Goal: Task Accomplishment & Management: Use online tool/utility

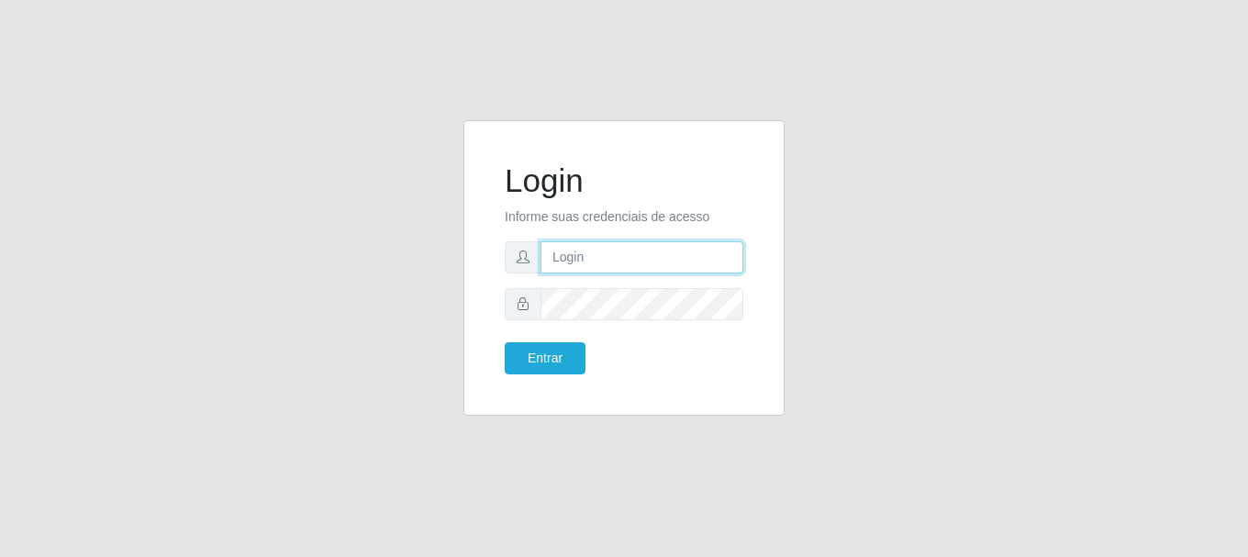
click at [633, 269] on input "text" at bounding box center [641, 257] width 203 height 32
type input "[EMAIL_ADDRESS][DOMAIN_NAME]"
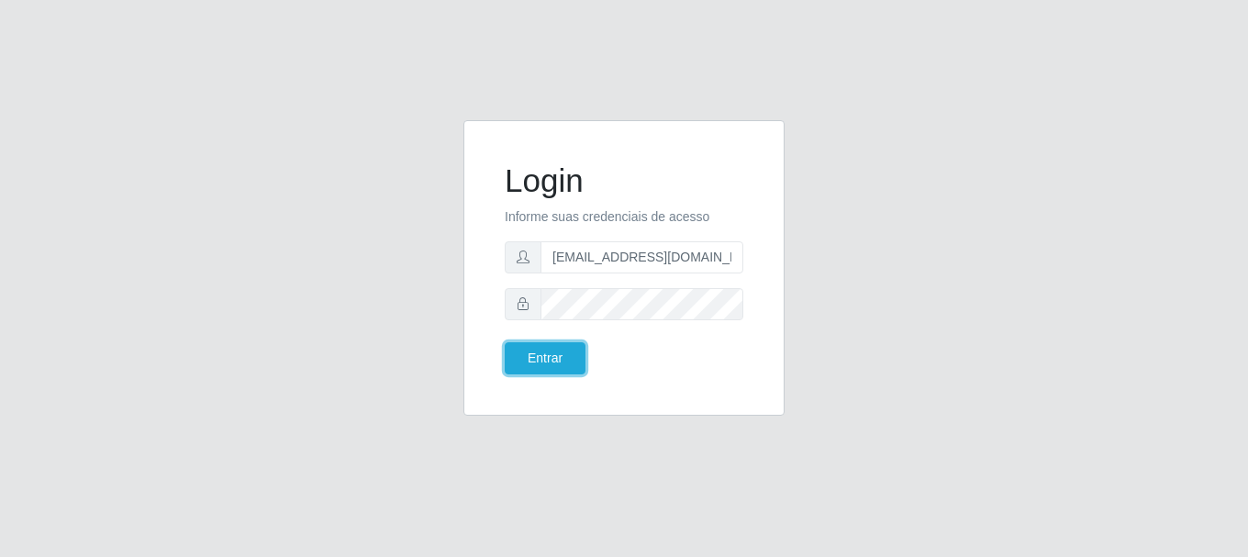
click at [505, 342] on button "Entrar" at bounding box center [545, 358] width 81 height 32
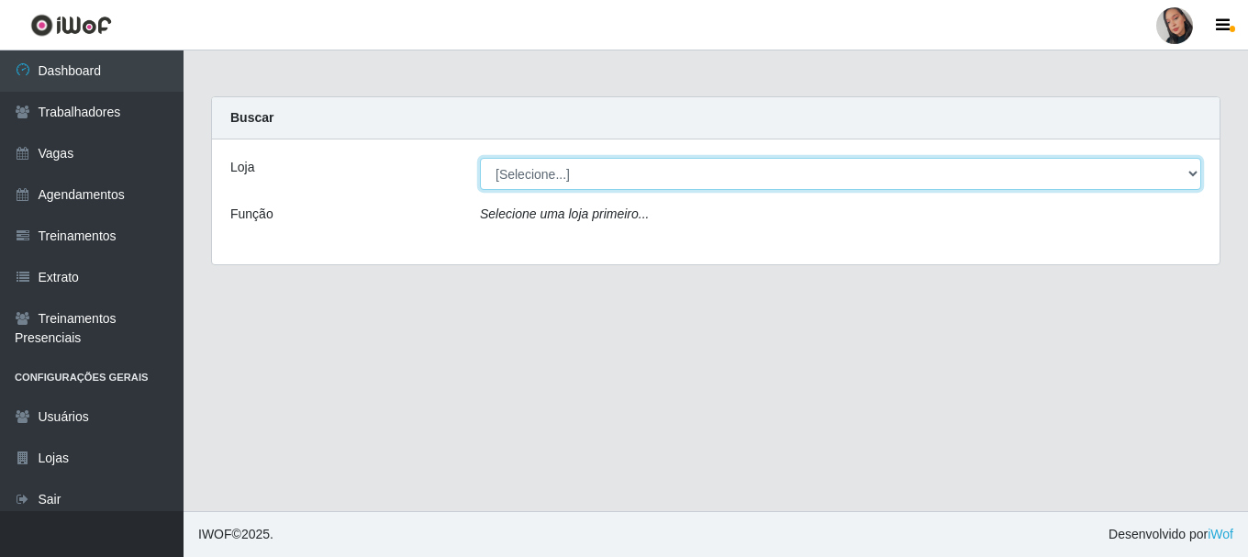
drag, startPoint x: 675, startPoint y: 160, endPoint x: 675, endPoint y: 186, distance: 26.6
click at [675, 164] on select "[Selecione...] Supermercado [GEOGRAPHIC_DATA]" at bounding box center [840, 174] width 721 height 32
select select "165"
click at [480, 158] on select "[Selecione...] Supermercado [GEOGRAPHIC_DATA]" at bounding box center [840, 174] width 721 height 32
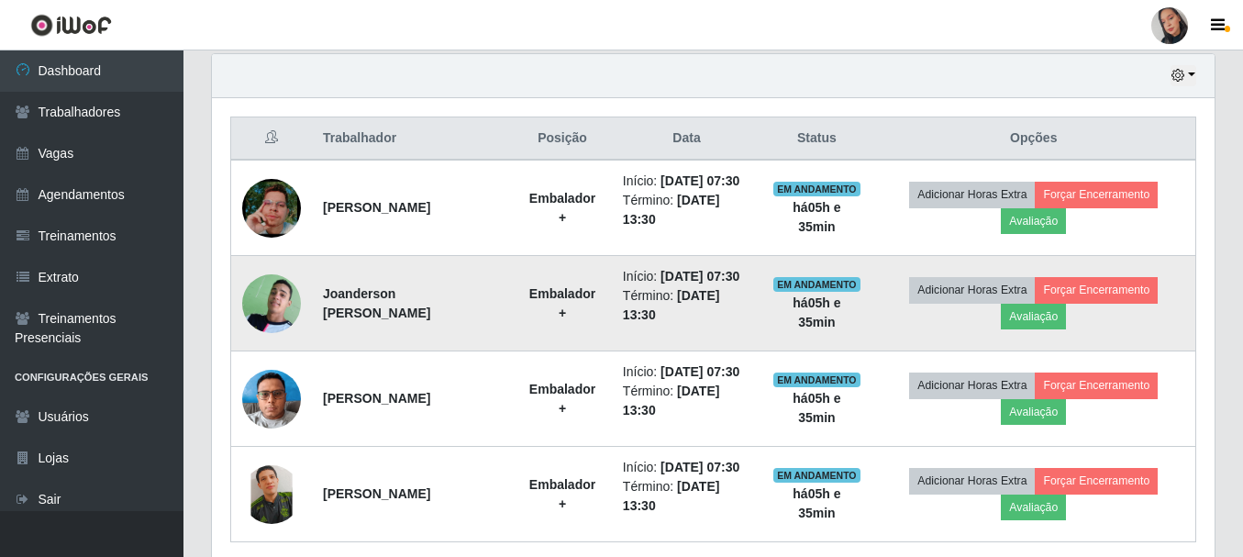
scroll to position [734, 0]
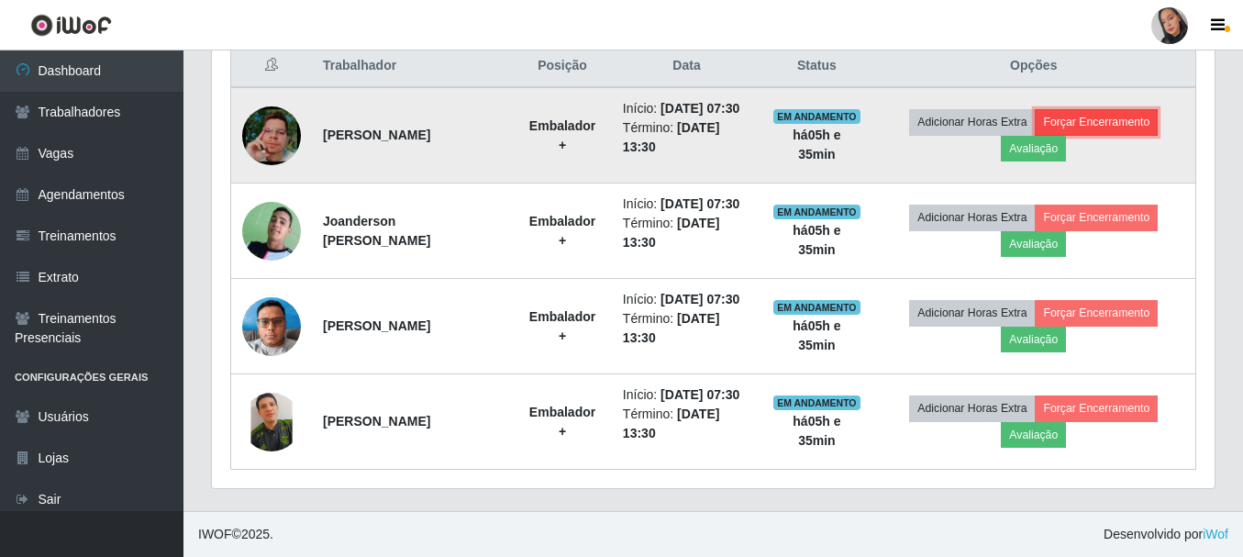
click at [1134, 109] on button "Forçar Encerramento" at bounding box center [1096, 122] width 123 height 26
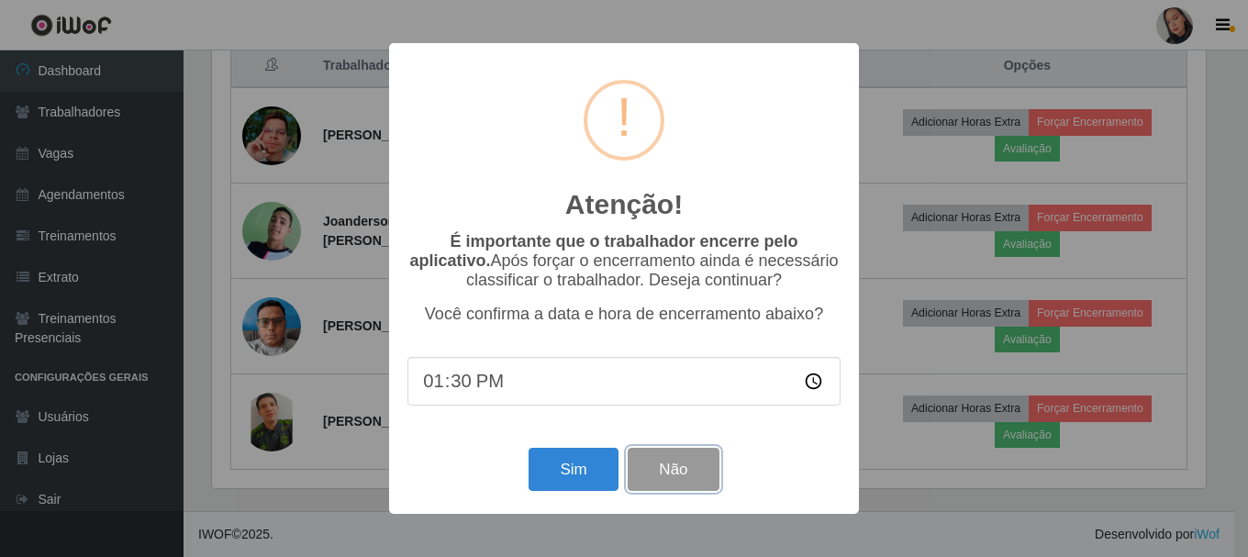
click at [662, 462] on button "Não" at bounding box center [673, 469] width 91 height 43
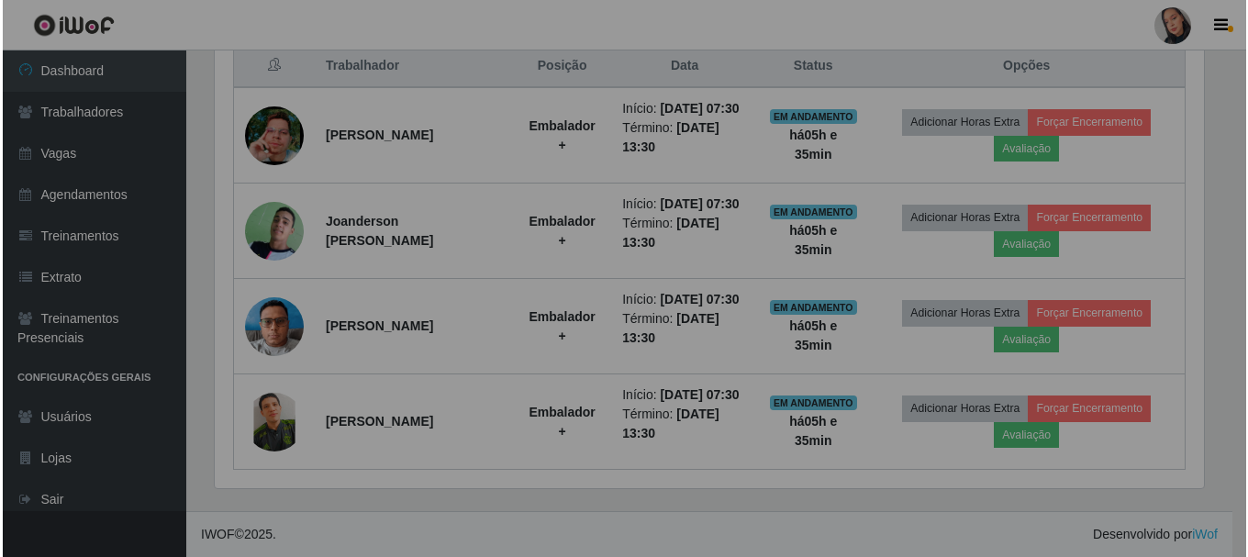
scroll to position [381, 1003]
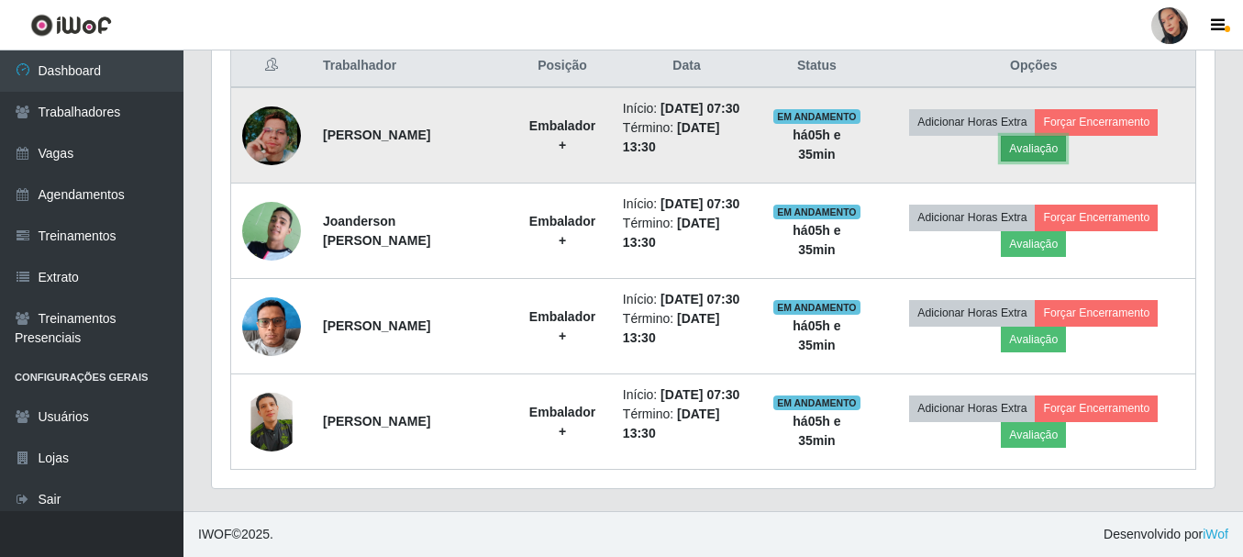
click at [1066, 143] on button "Avaliação" at bounding box center [1033, 149] width 65 height 26
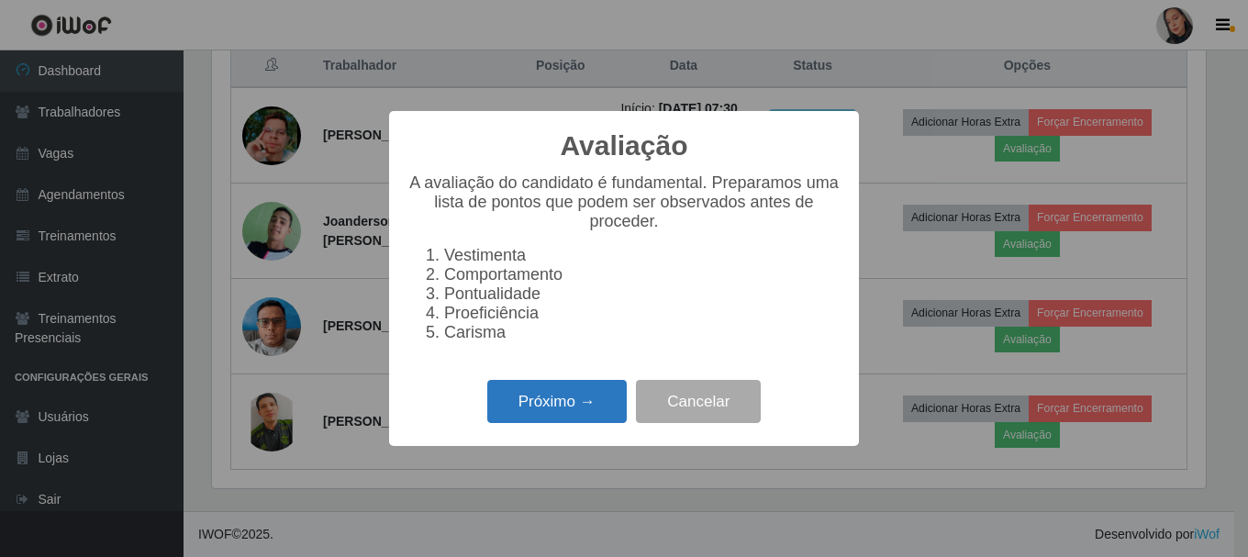
click at [508, 406] on button "Próximo →" at bounding box center [556, 401] width 139 height 43
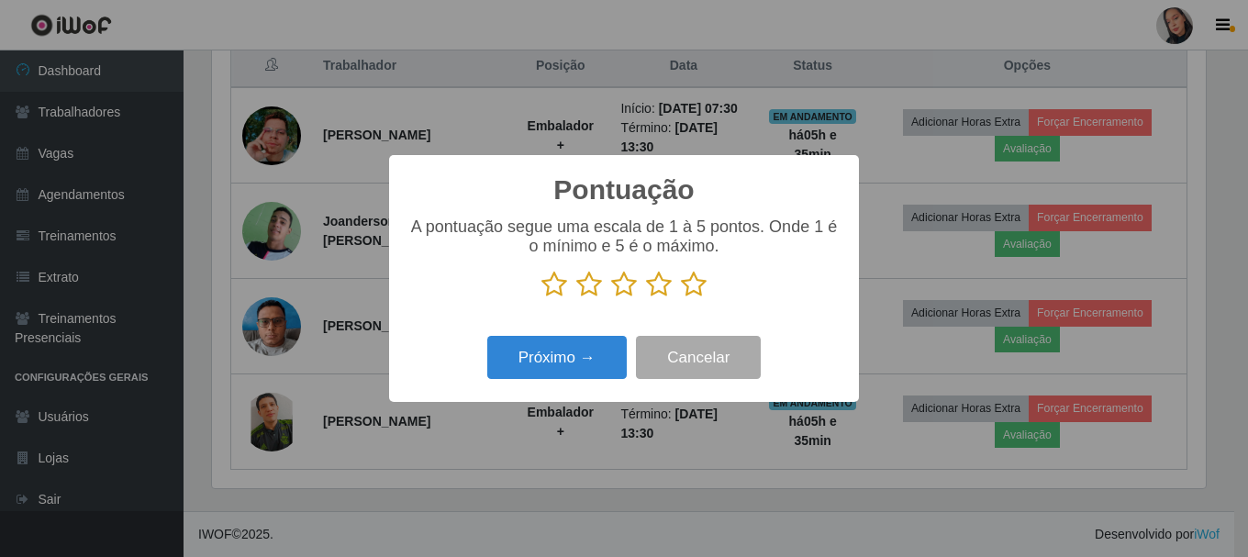
scroll to position [917132, 916519]
click at [698, 276] on icon at bounding box center [694, 285] width 26 height 28
click at [681, 298] on input "radio" at bounding box center [681, 298] width 0 height 0
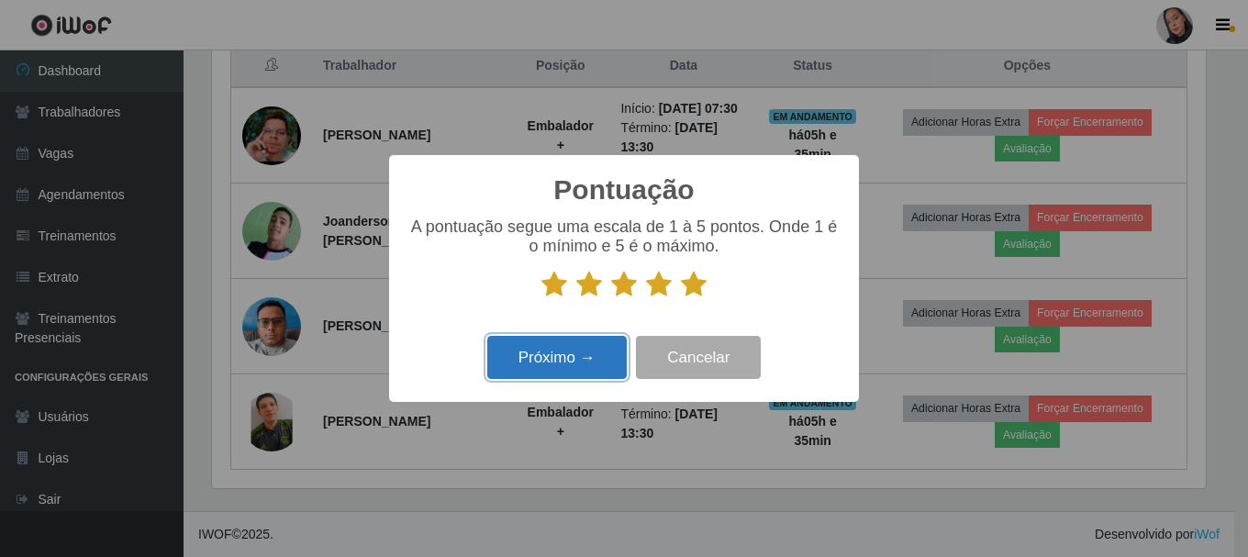
click at [580, 351] on button "Próximo →" at bounding box center [556, 357] width 139 height 43
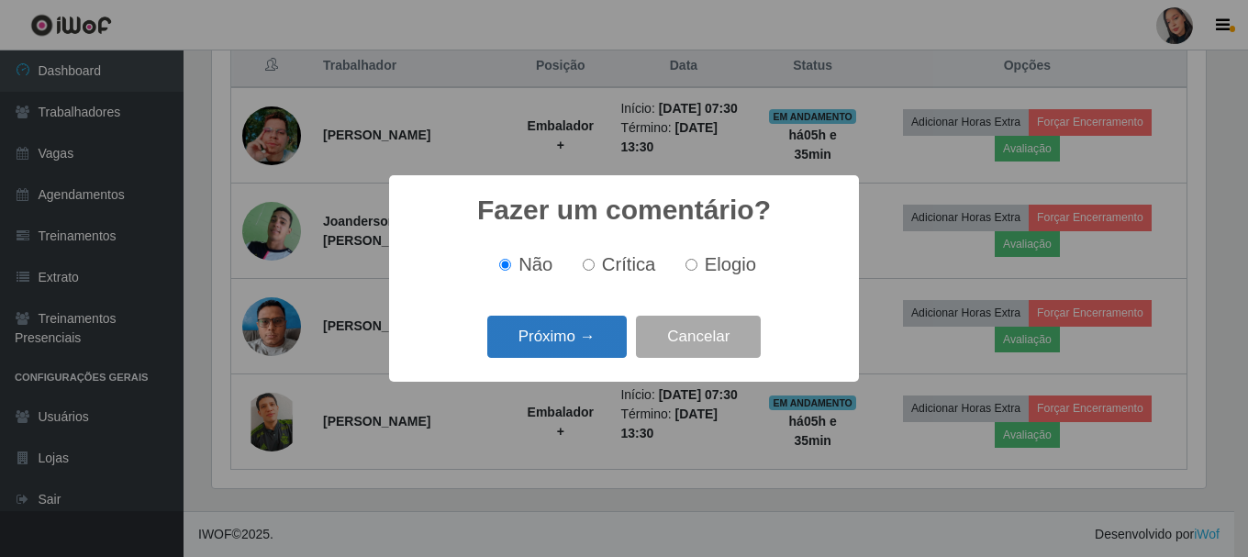
click at [579, 332] on button "Próximo →" at bounding box center [556, 337] width 139 height 43
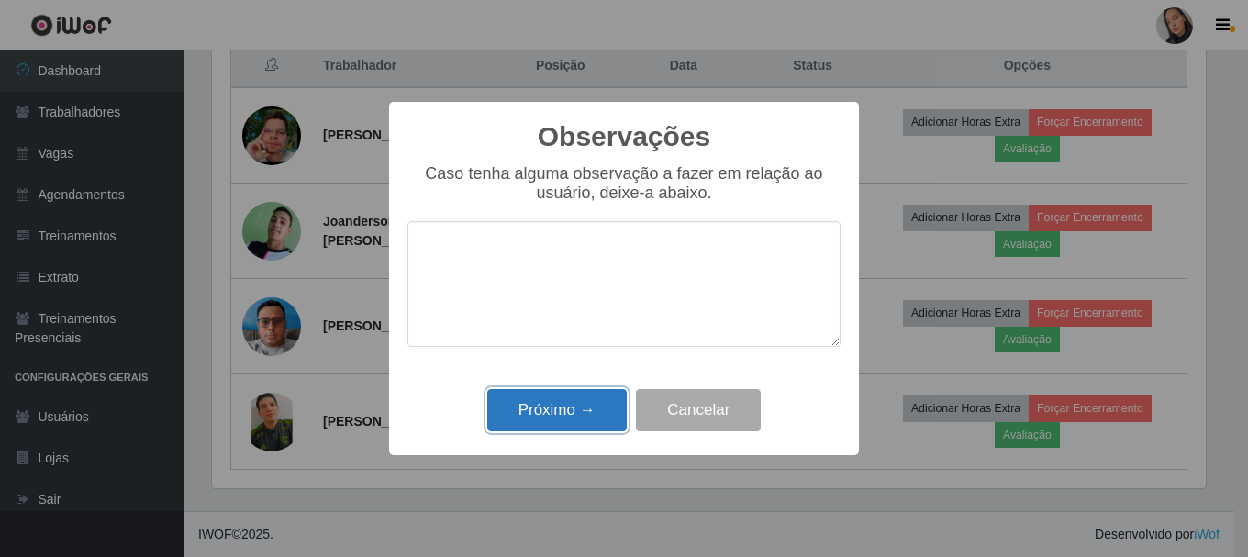
drag, startPoint x: 541, startPoint y: 420, endPoint x: 571, endPoint y: 395, distance: 39.0
click at [549, 413] on button "Próximo →" at bounding box center [556, 410] width 139 height 43
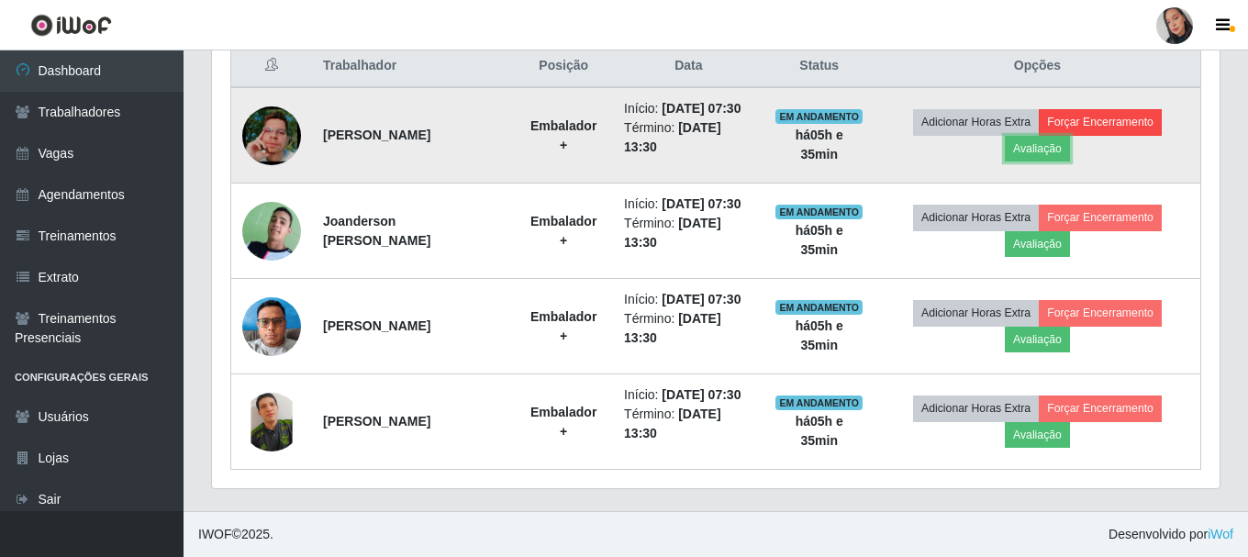
scroll to position [381, 1003]
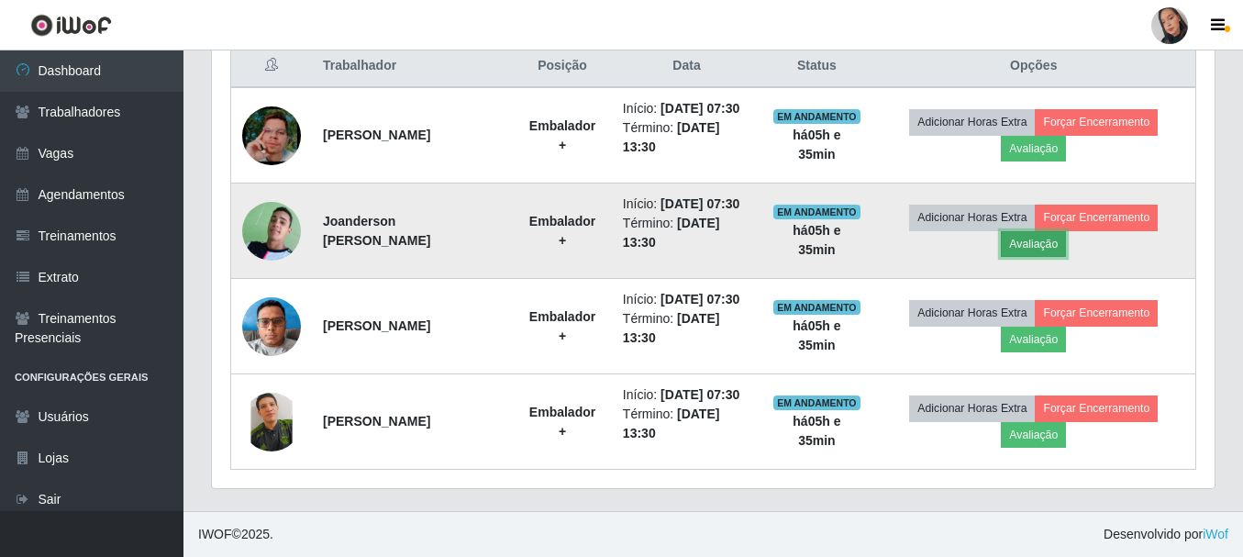
click at [1066, 257] on button "Avaliação" at bounding box center [1033, 244] width 65 height 26
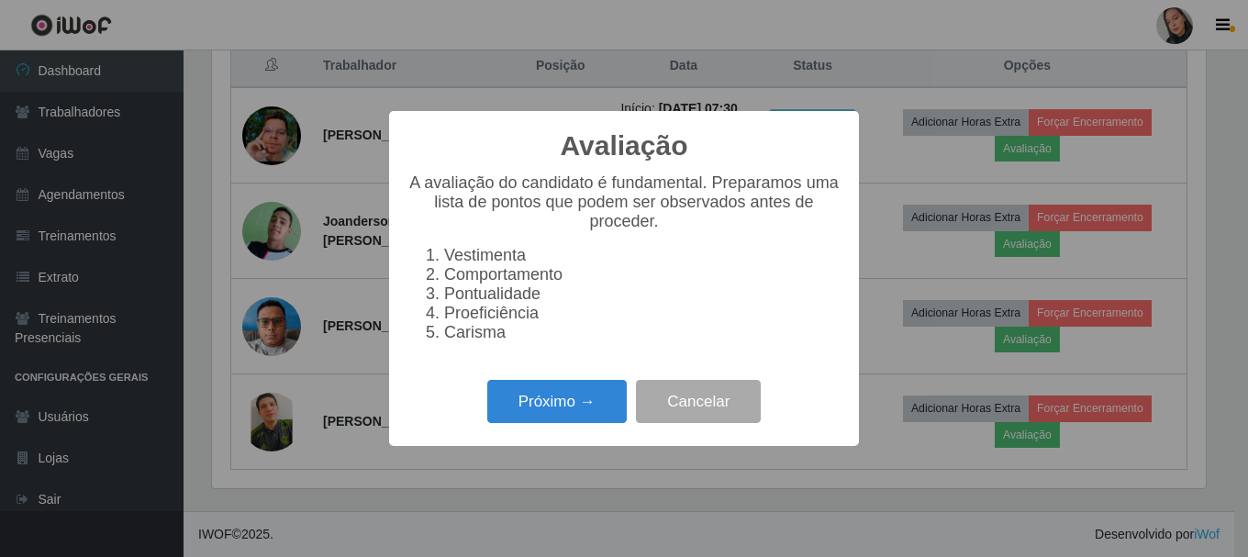
scroll to position [381, 994]
click at [551, 401] on button "Próximo →" at bounding box center [556, 401] width 139 height 43
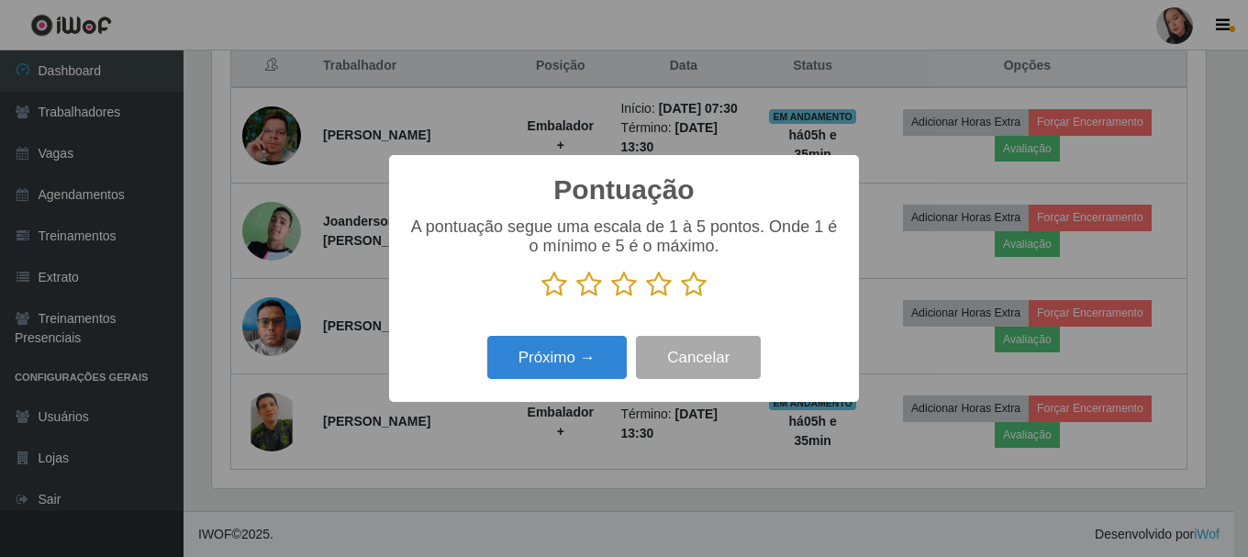
click at [697, 289] on icon at bounding box center [694, 285] width 26 height 28
click at [681, 298] on input "radio" at bounding box center [681, 298] width 0 height 0
click at [607, 319] on div "Pontuação × A pontuação segue uma escala de 1 à 5 pontos. Onde 1 é o mínimo e 5…" at bounding box center [624, 278] width 470 height 247
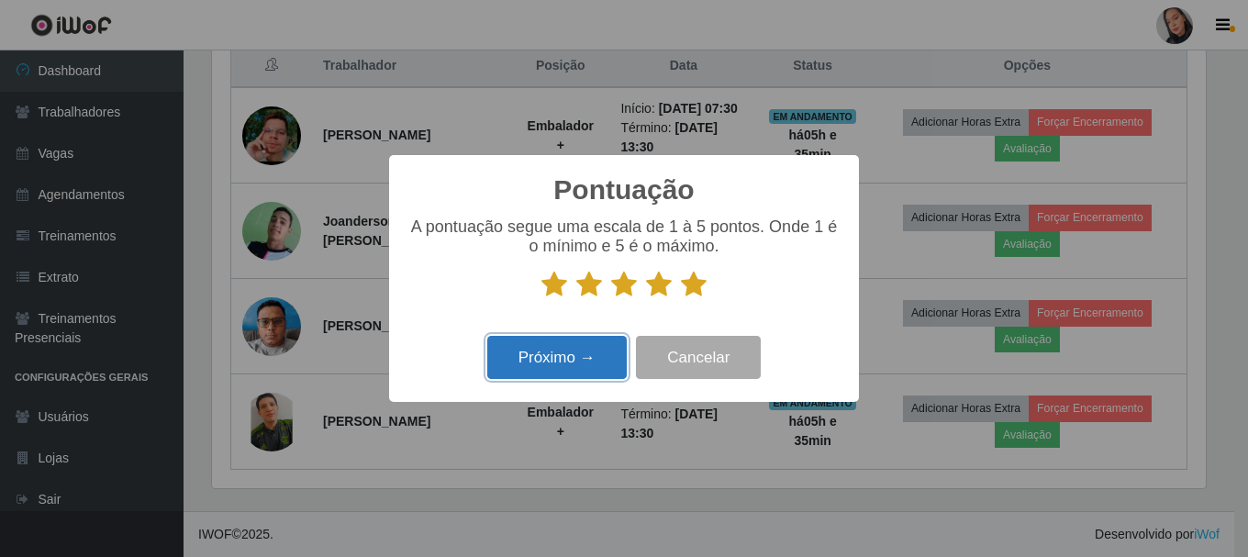
click at [588, 351] on button "Próximo →" at bounding box center [556, 357] width 139 height 43
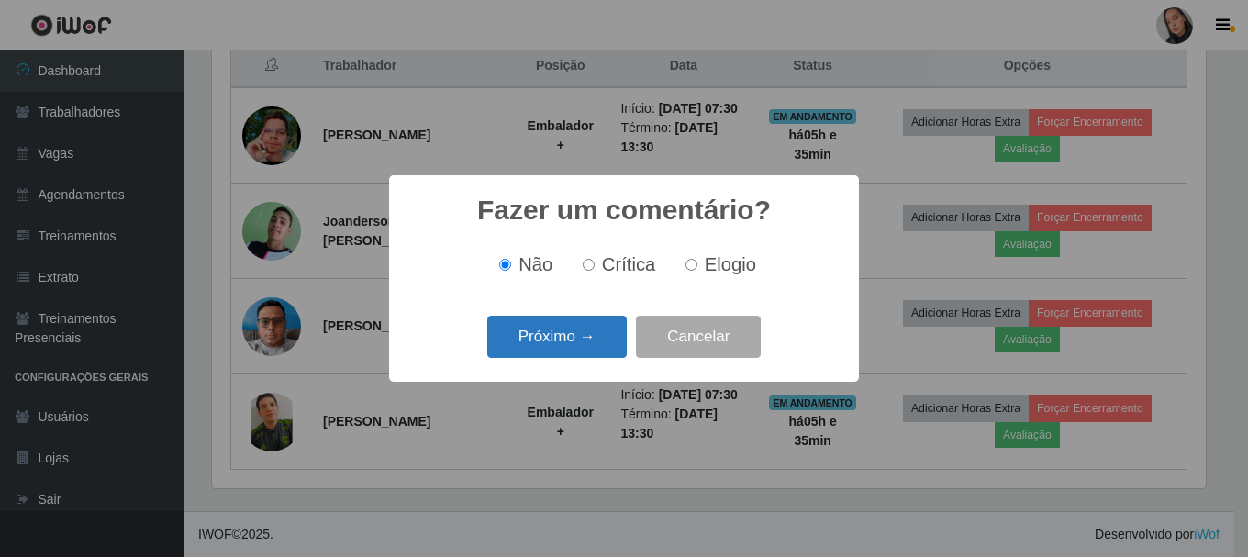
click at [583, 348] on button "Próximo →" at bounding box center [556, 337] width 139 height 43
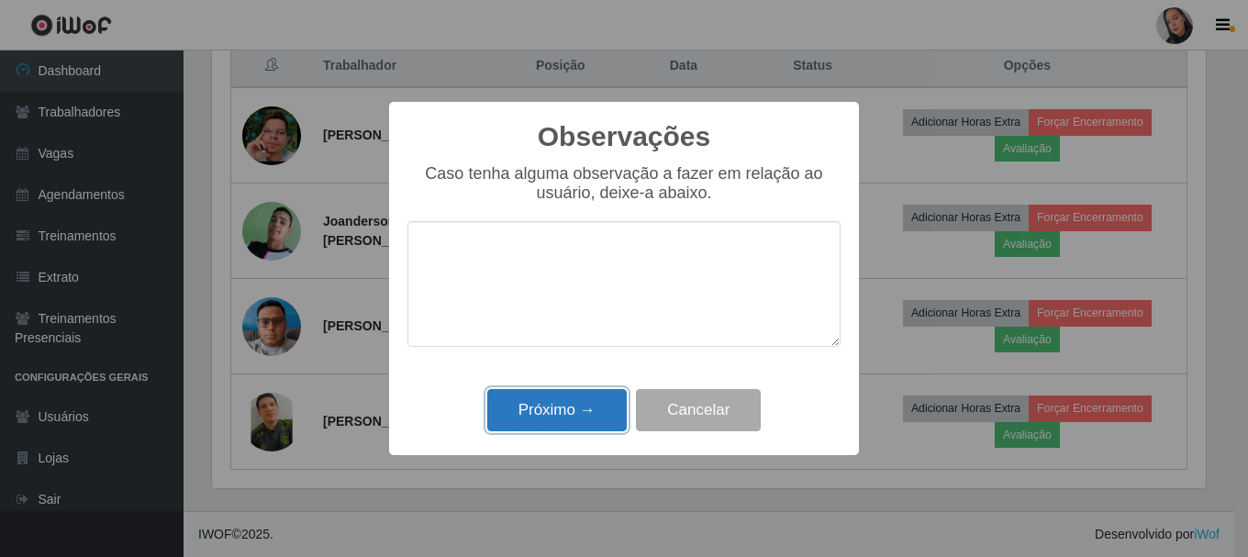
click at [558, 420] on button "Próximo →" at bounding box center [556, 410] width 139 height 43
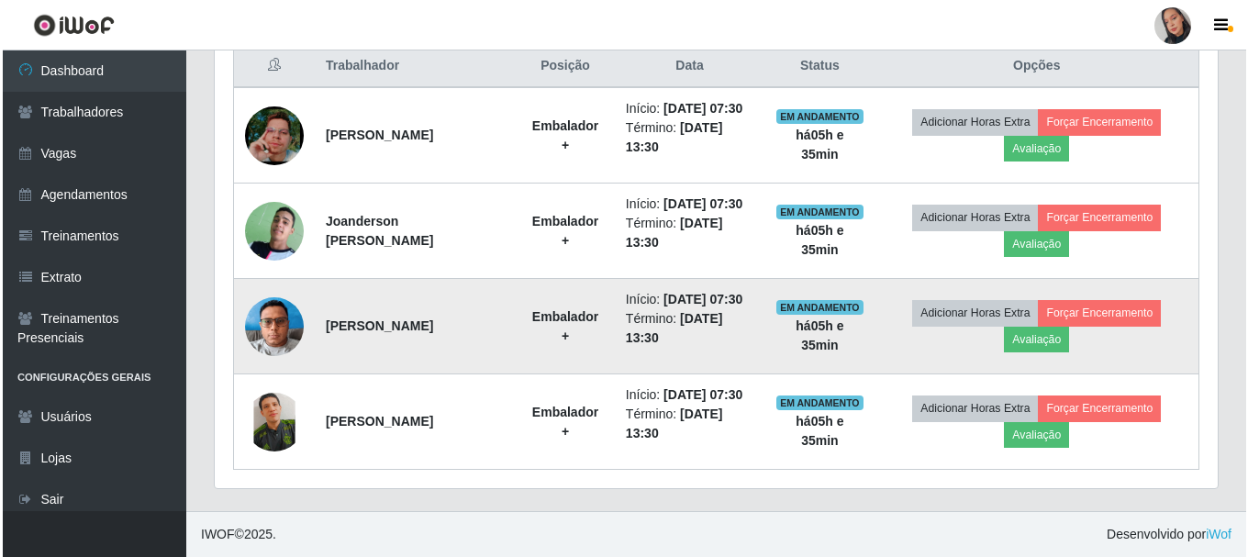
scroll to position [381, 1003]
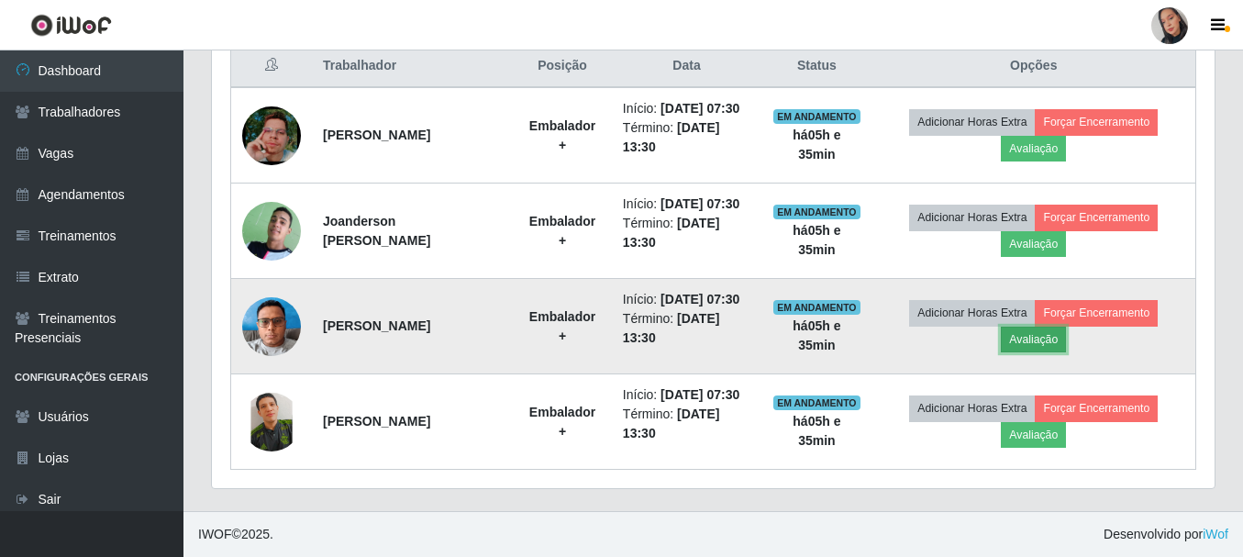
click at [1059, 352] on button "Avaliação" at bounding box center [1033, 340] width 65 height 26
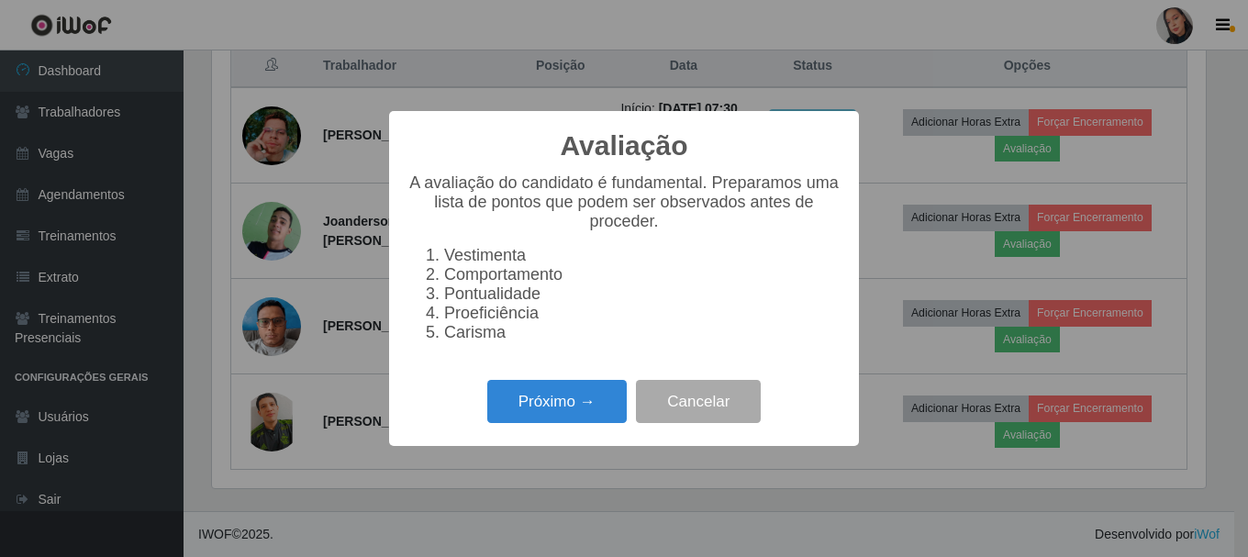
scroll to position [381, 994]
click at [616, 393] on button "Próximo →" at bounding box center [556, 401] width 139 height 43
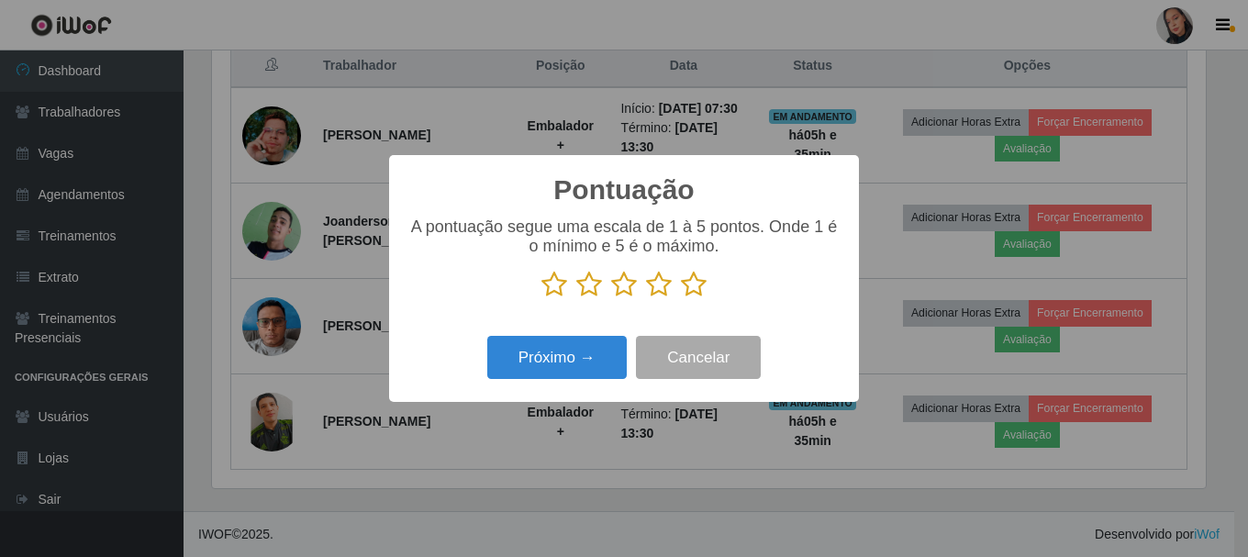
scroll to position [917132, 916519]
drag, startPoint x: 685, startPoint y: 286, endPoint x: 616, endPoint y: 330, distance: 82.5
click at [685, 287] on icon at bounding box center [694, 285] width 26 height 28
click at [681, 298] on input "radio" at bounding box center [681, 298] width 0 height 0
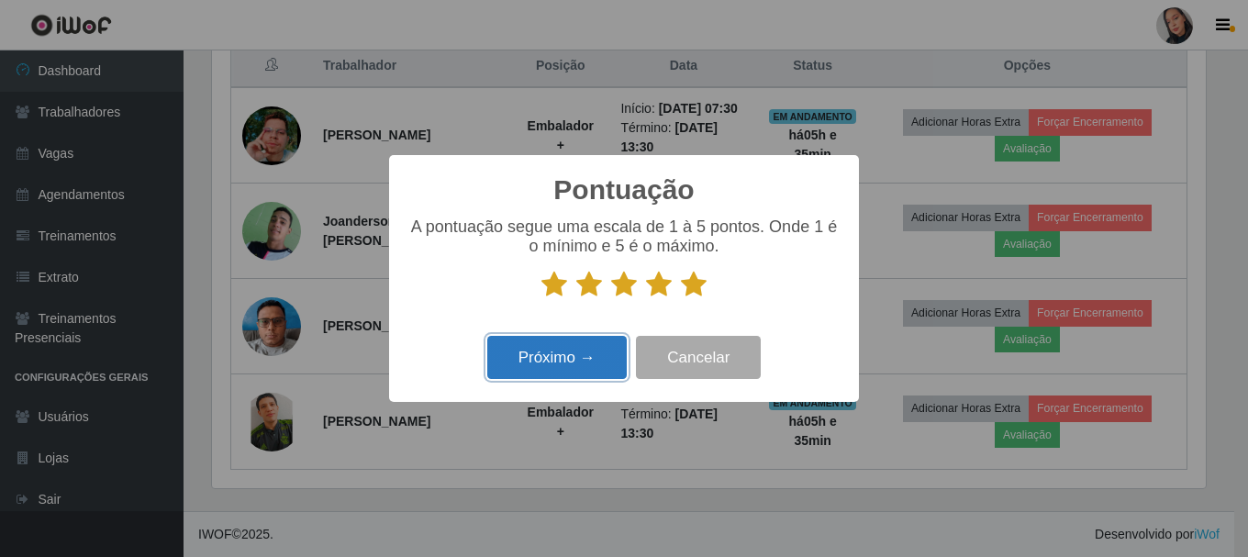
click at [598, 352] on button "Próximo →" at bounding box center [556, 357] width 139 height 43
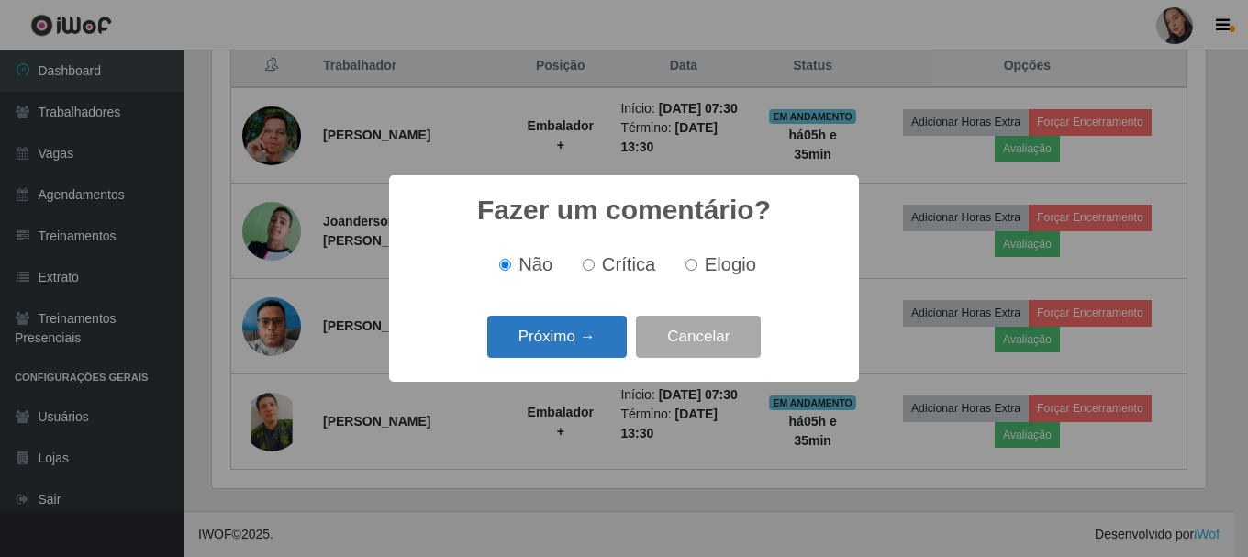
click at [598, 351] on button "Próximo →" at bounding box center [556, 337] width 139 height 43
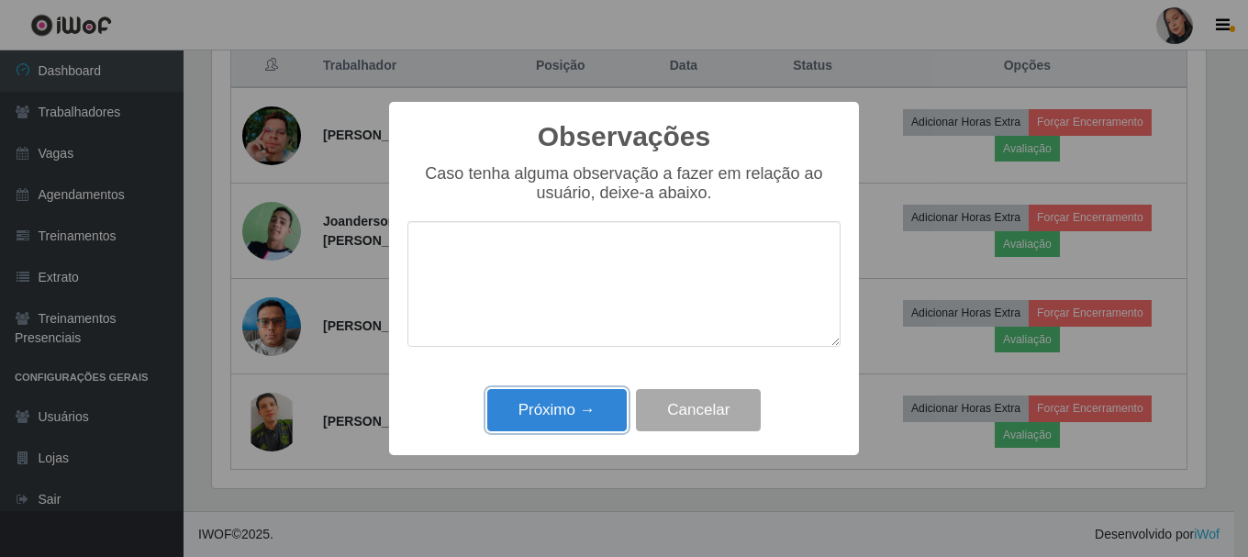
drag, startPoint x: 572, startPoint y: 421, endPoint x: 971, endPoint y: 518, distance: 410.8
click at [573, 421] on button "Próximo →" at bounding box center [556, 410] width 139 height 43
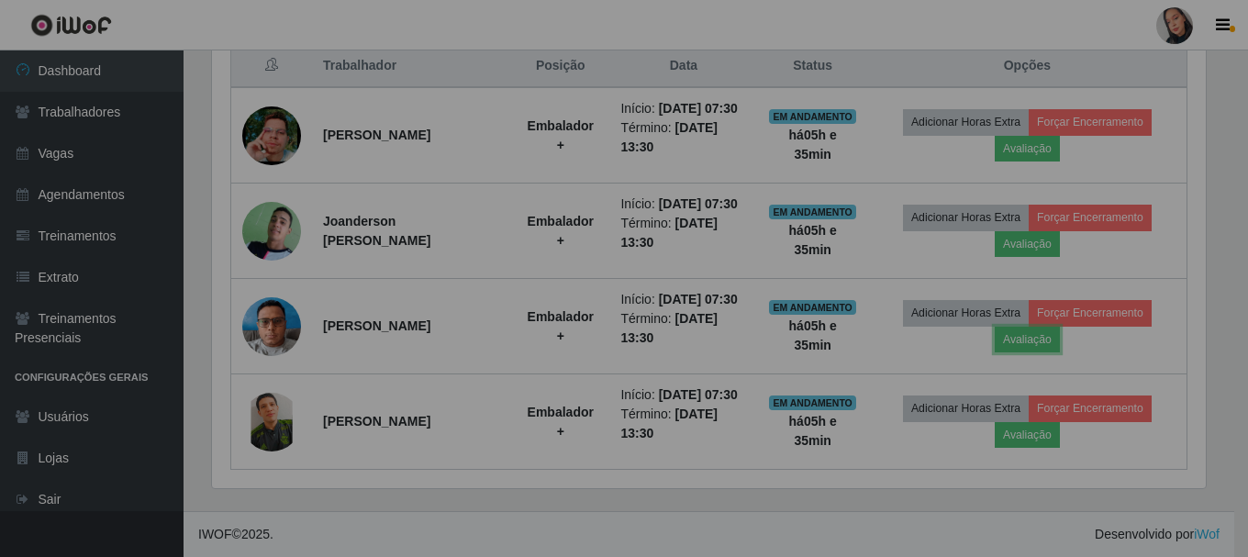
scroll to position [381, 1003]
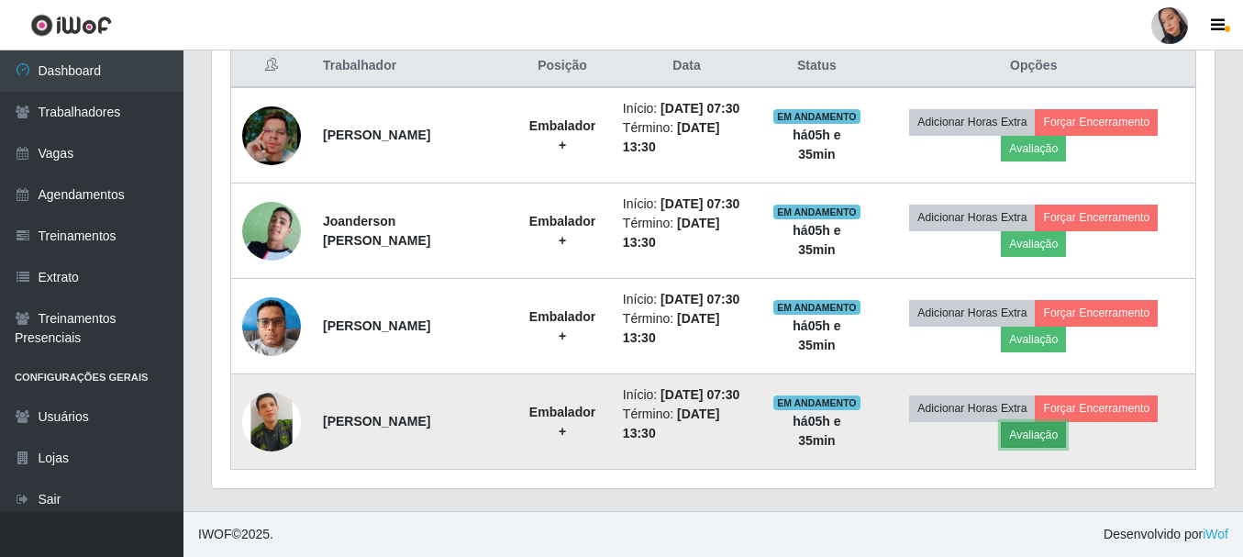
click at [1049, 448] on button "Avaliação" at bounding box center [1033, 435] width 65 height 26
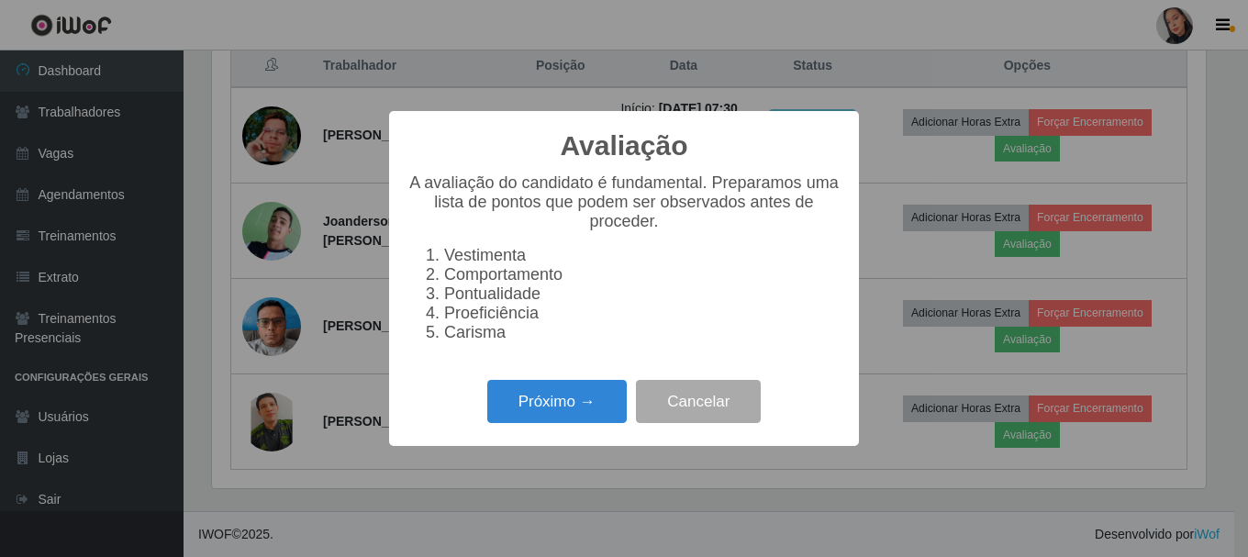
scroll to position [381, 994]
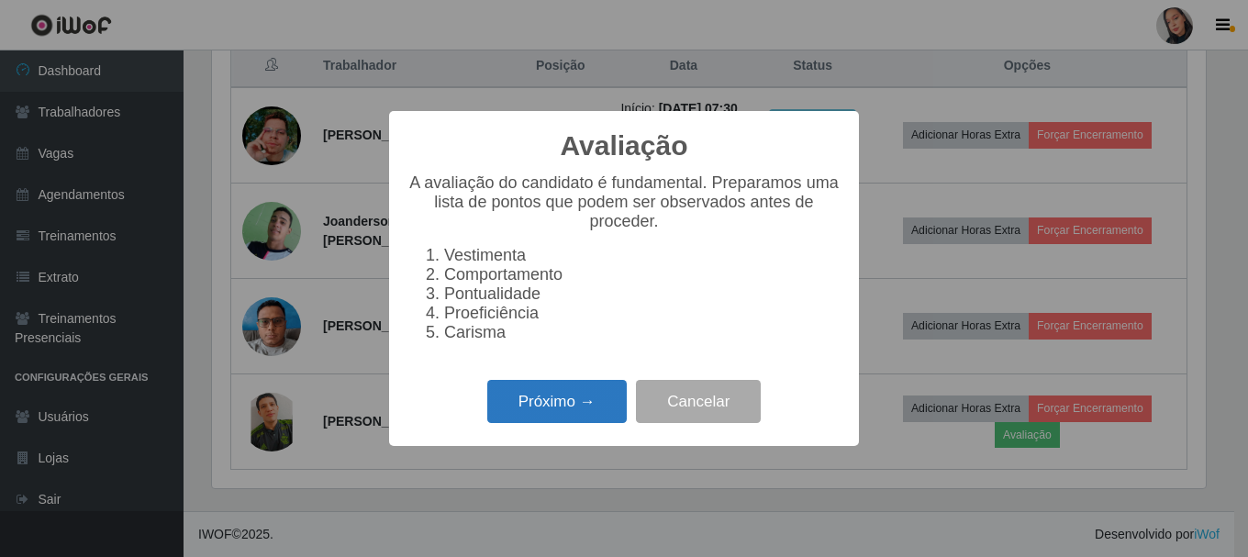
drag, startPoint x: 484, startPoint y: 427, endPoint x: 550, endPoint y: 411, distance: 67.9
click at [503, 423] on div "Próximo → Cancelar" at bounding box center [623, 401] width 433 height 52
click at [551, 409] on button "Próximo →" at bounding box center [556, 401] width 139 height 43
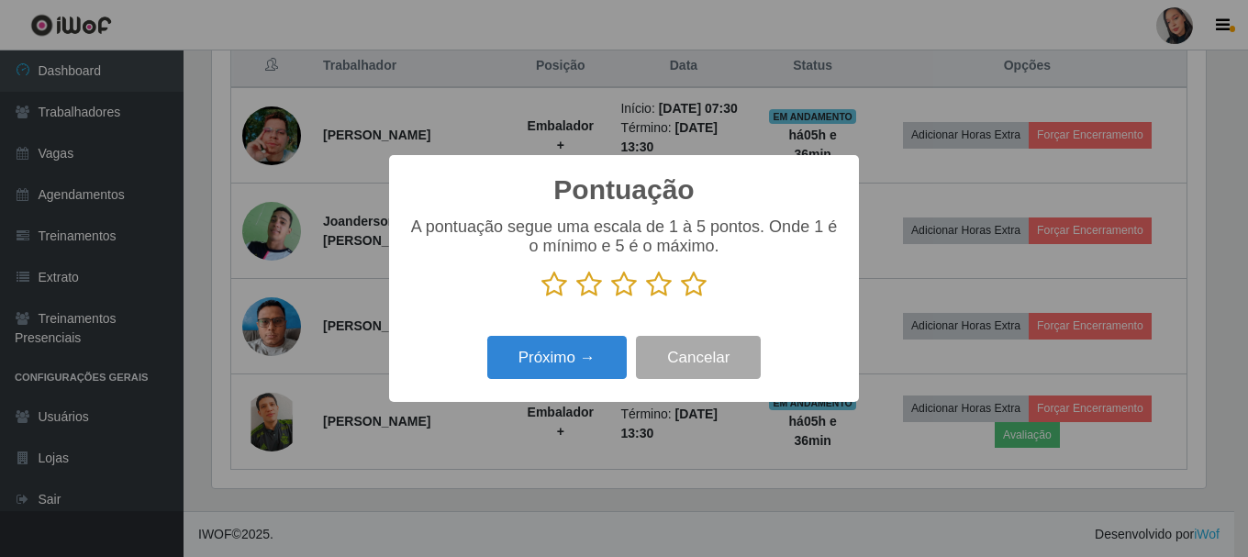
drag, startPoint x: 693, startPoint y: 295, endPoint x: 662, endPoint y: 314, distance: 36.7
click at [688, 297] on icon at bounding box center [694, 285] width 26 height 28
click at [681, 298] on input "radio" at bounding box center [681, 298] width 0 height 0
click at [564, 388] on div "Pontuação × A pontuação segue uma escala de 1 à 5 pontos. Onde 1 é o mínimo e 5…" at bounding box center [624, 278] width 470 height 247
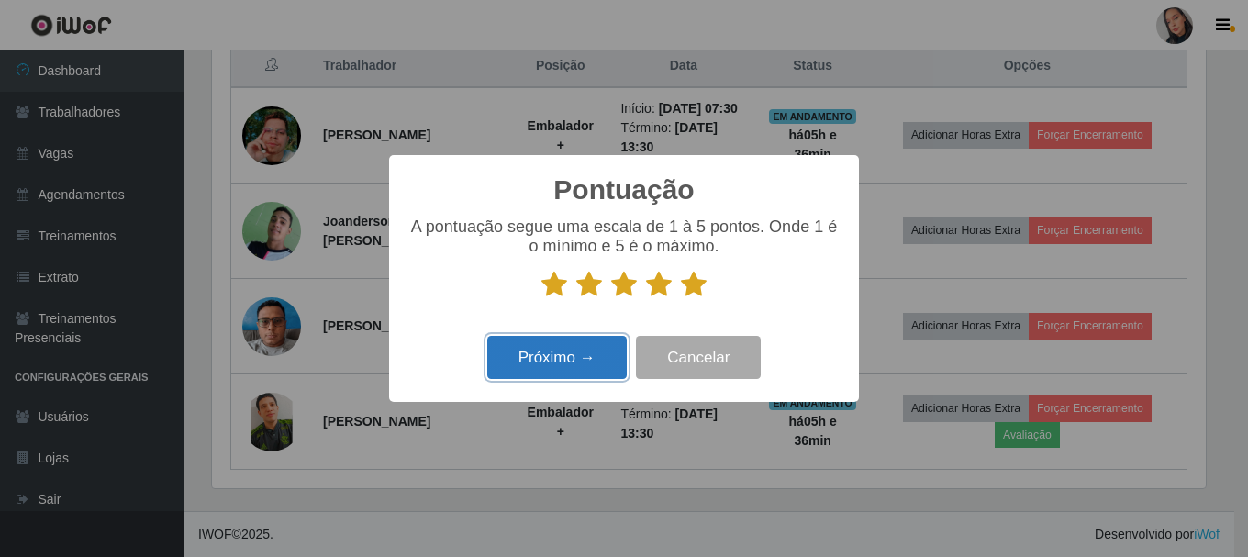
click at [545, 368] on button "Próximo →" at bounding box center [556, 357] width 139 height 43
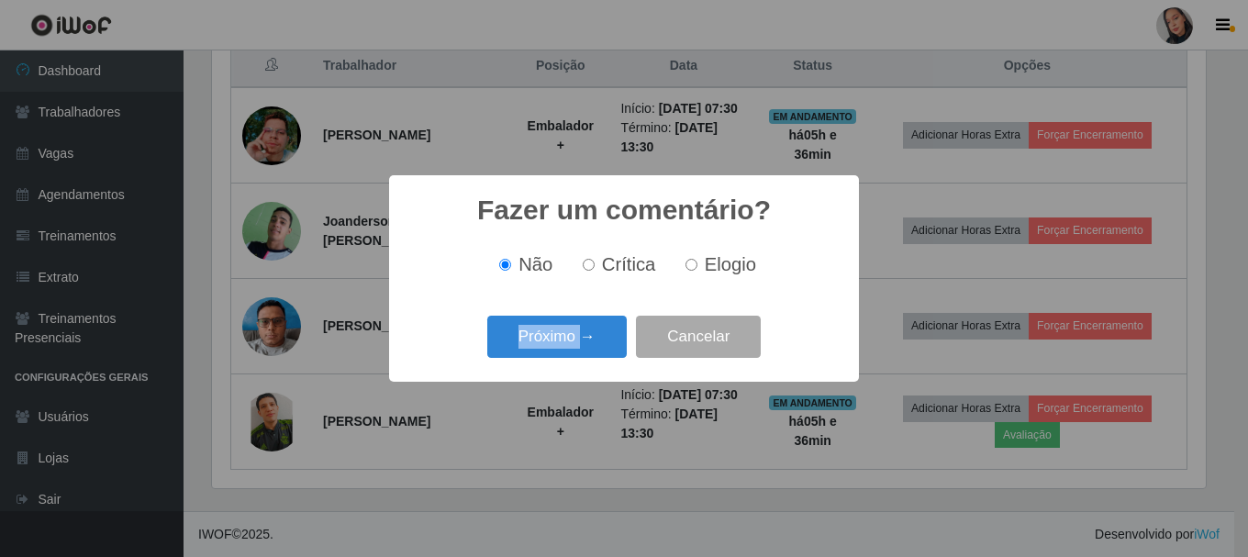
click at [545, 368] on div "Fazer um comentário? × Não Crítica Elogio Próximo → Cancelar" at bounding box center [624, 278] width 470 height 206
click at [545, 354] on button "Próximo →" at bounding box center [556, 337] width 139 height 43
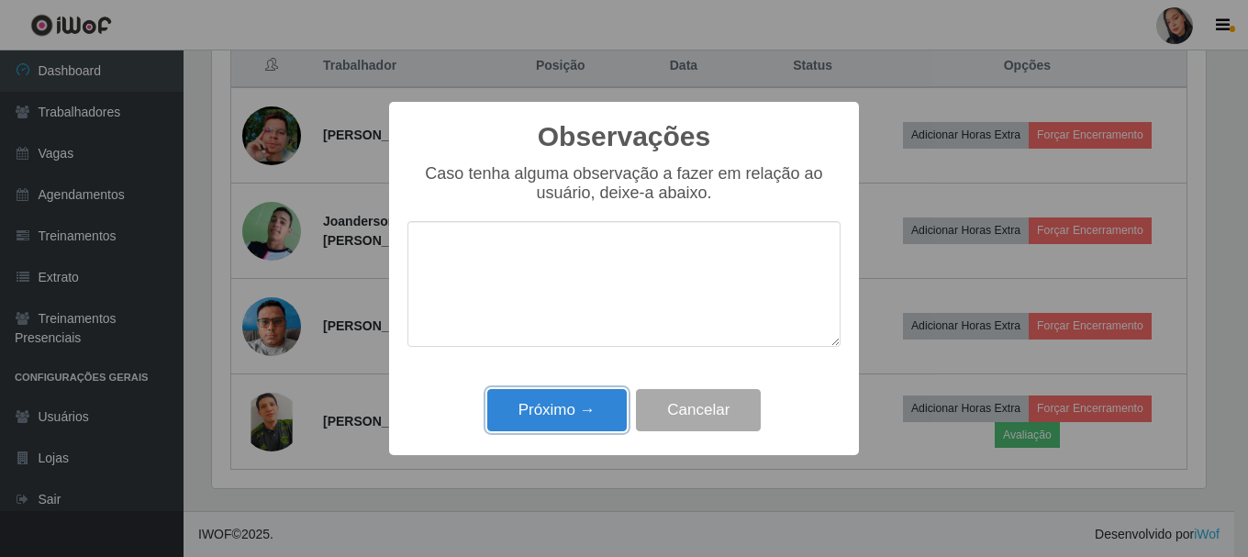
drag, startPoint x: 567, startPoint y: 416, endPoint x: 1078, endPoint y: 139, distance: 580.9
click at [568, 414] on button "Próximo →" at bounding box center [556, 410] width 139 height 43
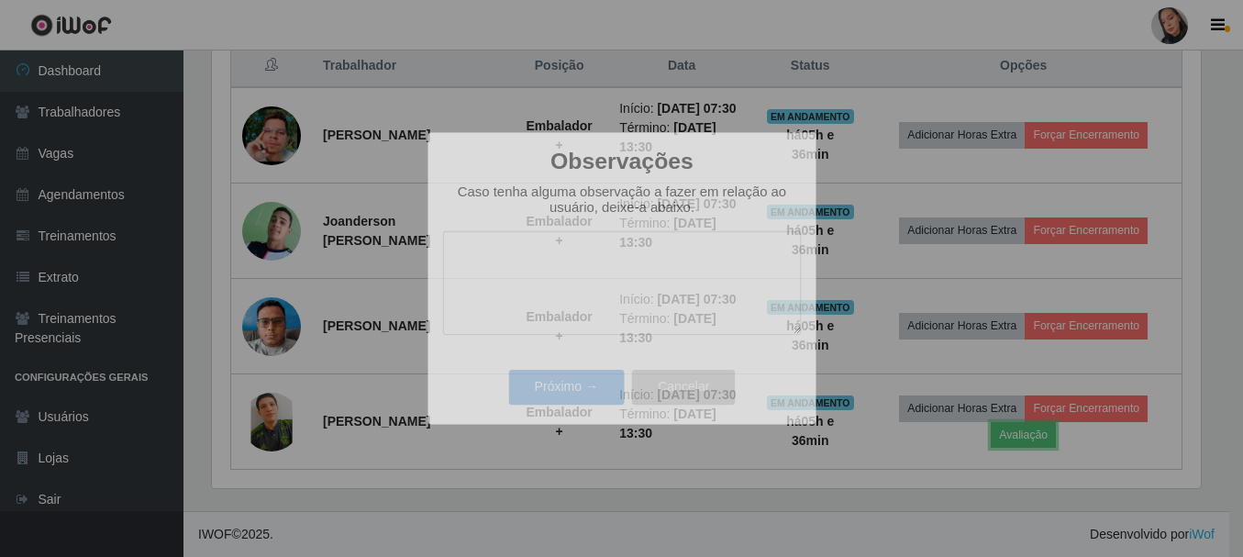
scroll to position [381, 1003]
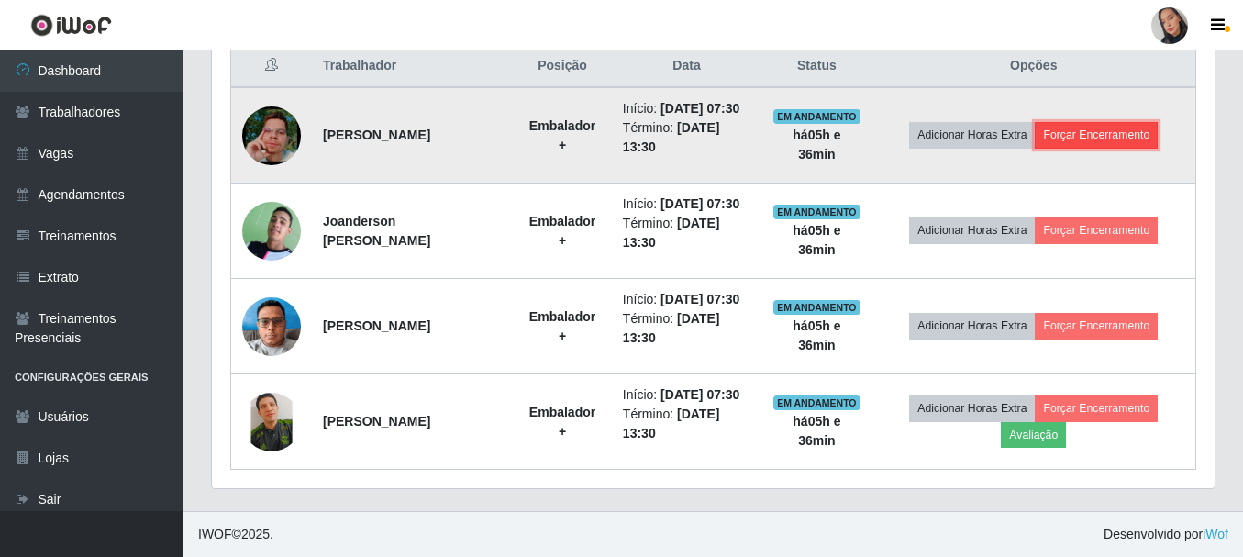
click at [1158, 126] on button "Forçar Encerramento" at bounding box center [1096, 135] width 123 height 26
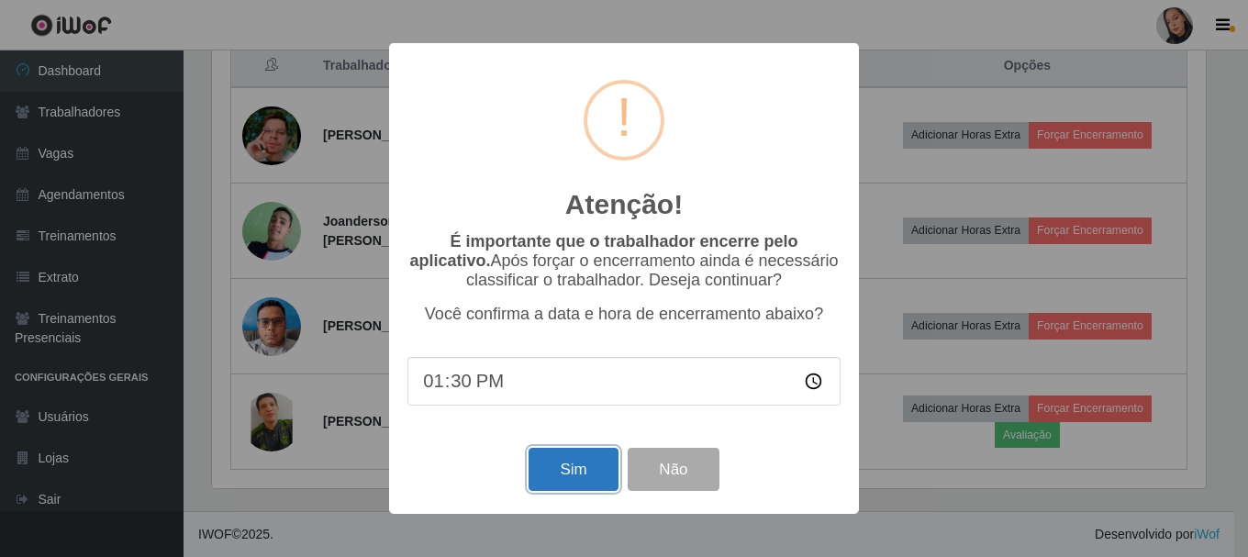
click at [580, 489] on button "Sim" at bounding box center [572, 469] width 89 height 43
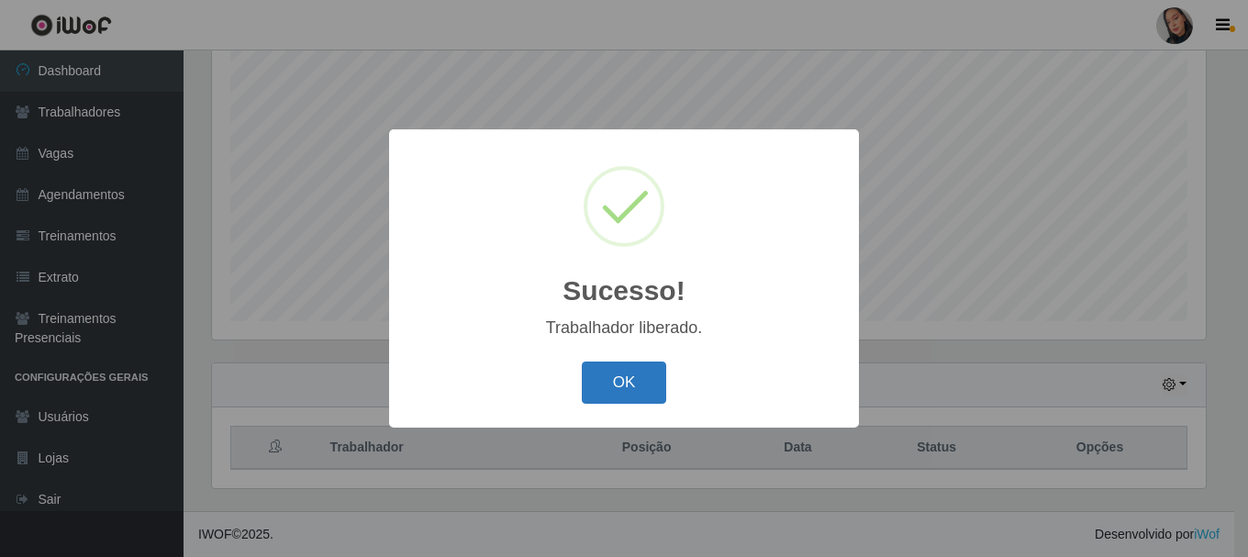
click at [628, 373] on button "OK" at bounding box center [624, 383] width 85 height 43
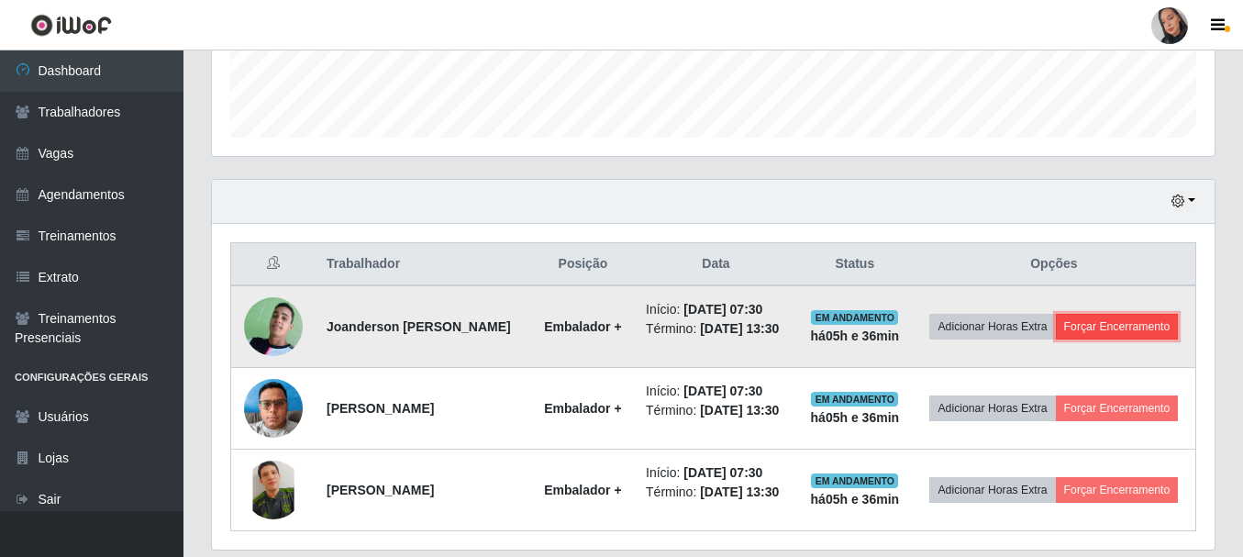
click at [1104, 339] on button "Forçar Encerramento" at bounding box center [1117, 327] width 123 height 26
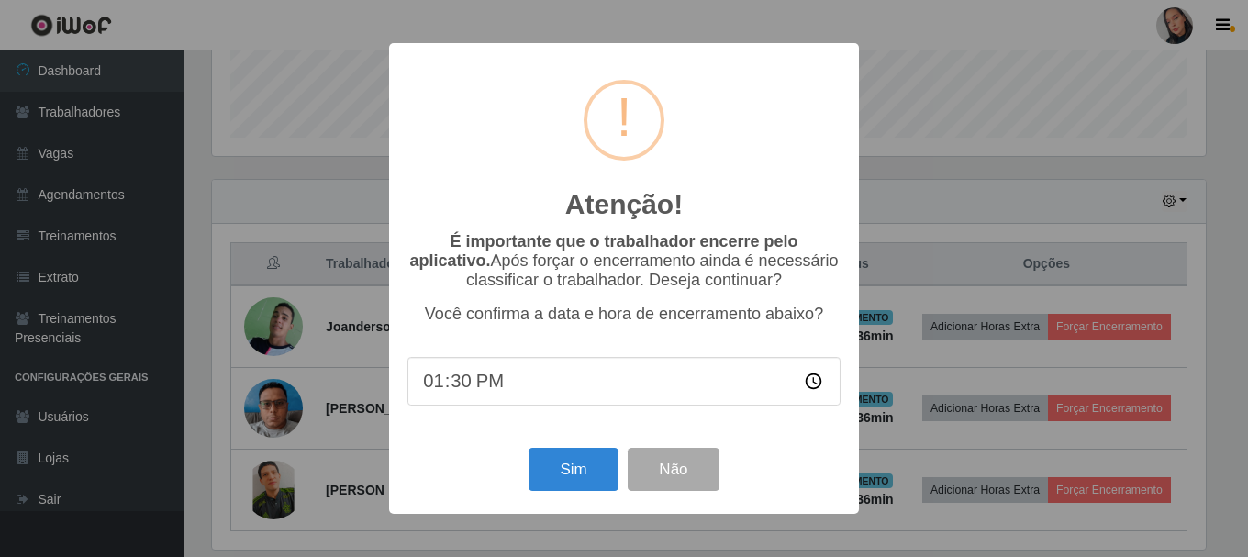
click at [545, 448] on div "Sim Não" at bounding box center [623, 469] width 433 height 52
click at [547, 452] on button "Sim" at bounding box center [572, 469] width 89 height 43
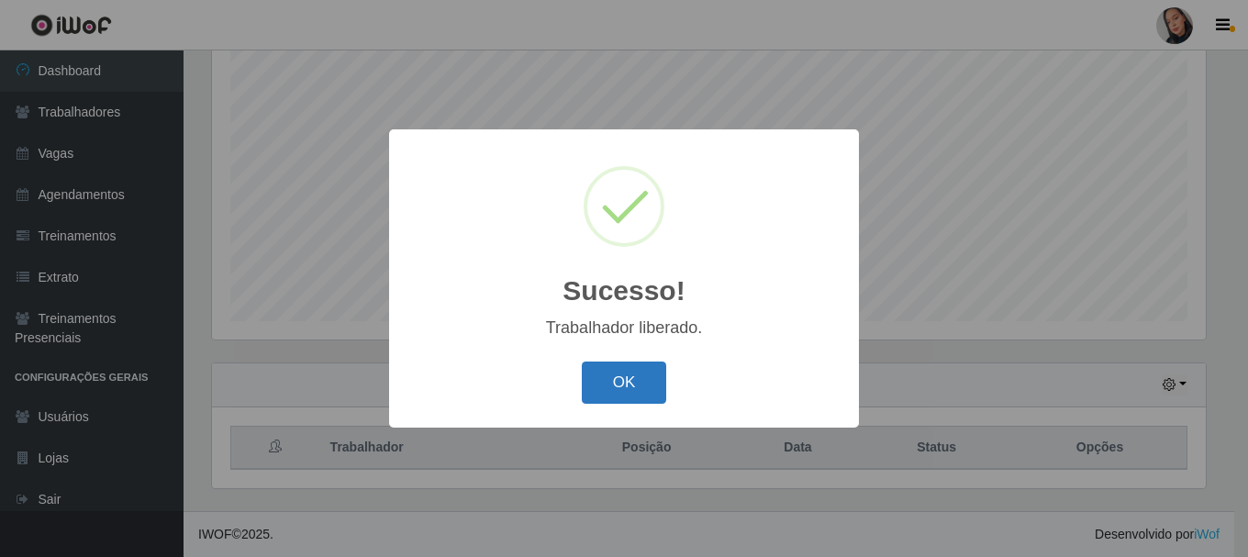
click at [606, 384] on button "OK" at bounding box center [624, 383] width 85 height 43
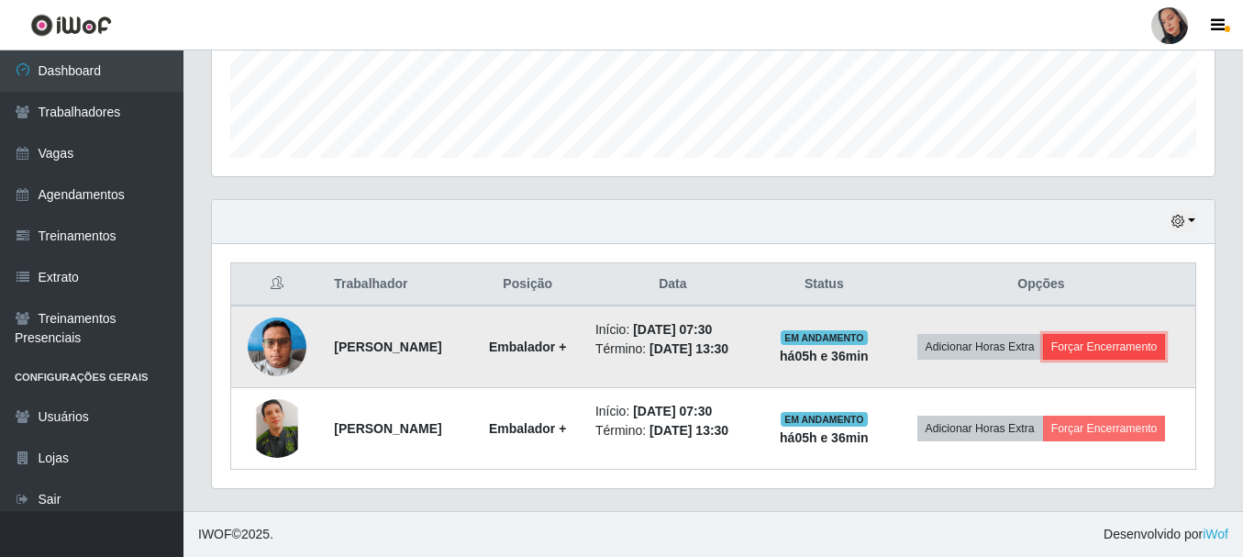
click at [1045, 349] on button "Forçar Encerramento" at bounding box center [1104, 347] width 123 height 26
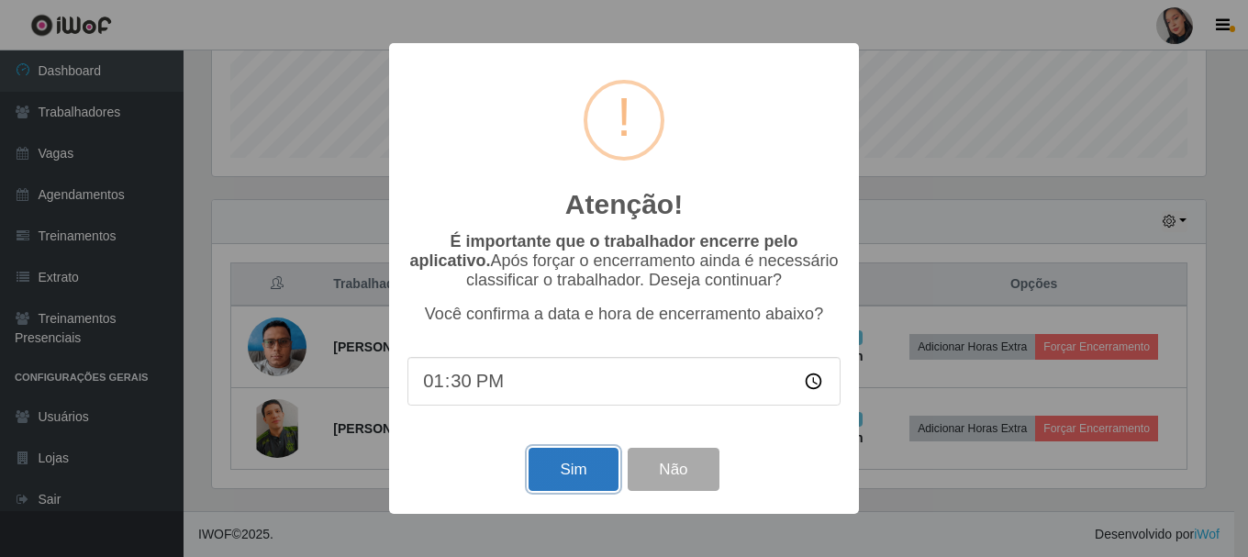
click at [575, 484] on button "Sim" at bounding box center [572, 469] width 89 height 43
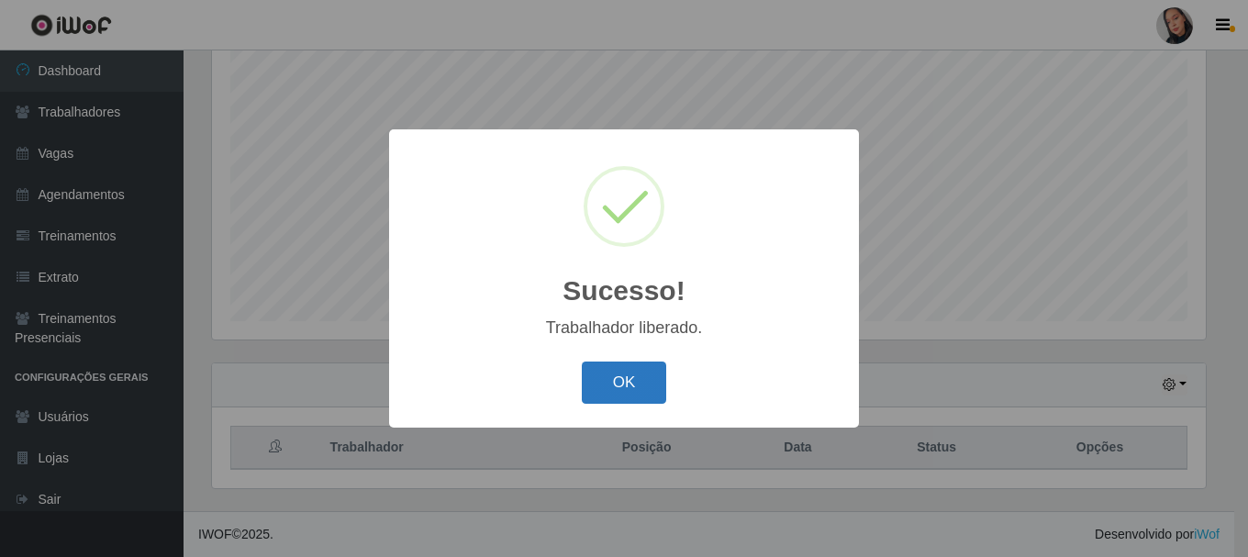
click at [628, 365] on button "OK" at bounding box center [624, 383] width 85 height 43
click at [628, 369] on div "Sucesso! × Trabalhador liberado. OK Cancel" at bounding box center [624, 278] width 1248 height 557
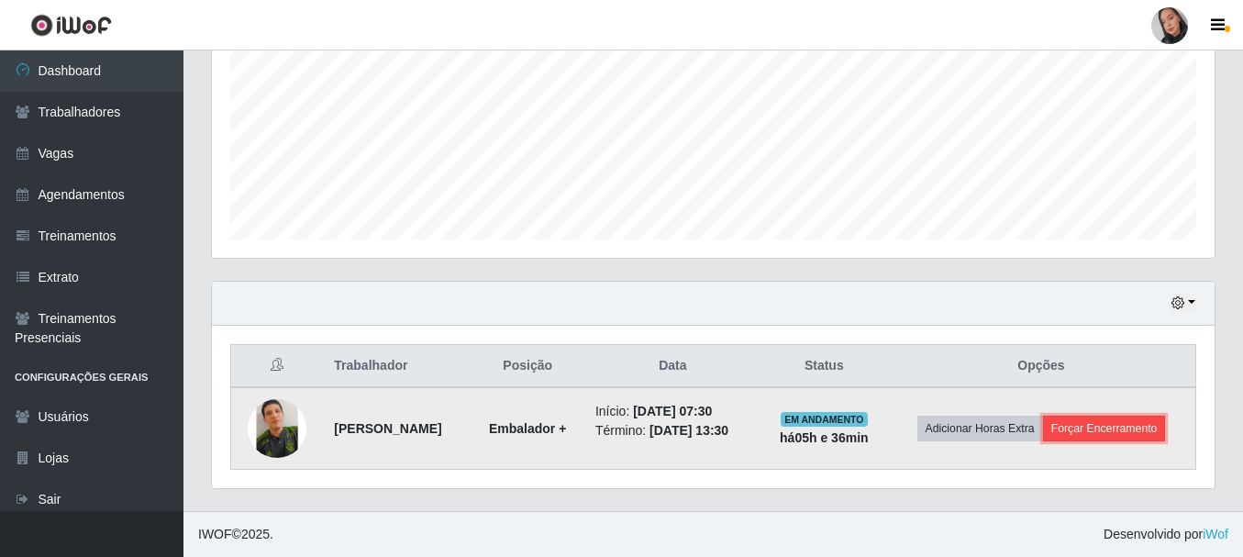
click at [1057, 441] on button "Forçar Encerramento" at bounding box center [1104, 429] width 123 height 26
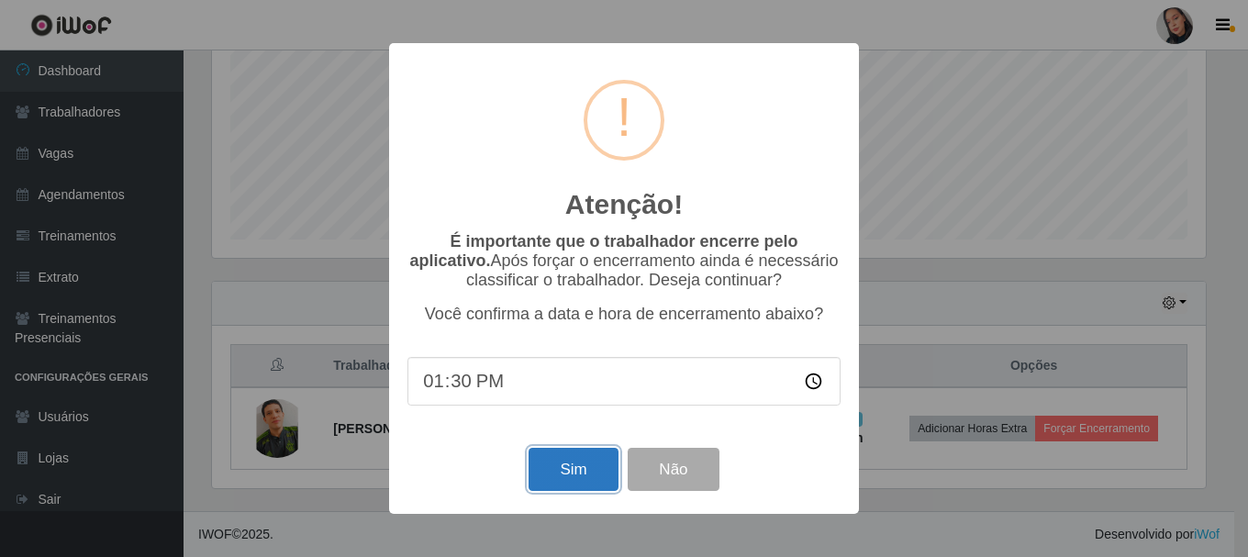
click at [582, 470] on button "Sim" at bounding box center [572, 469] width 89 height 43
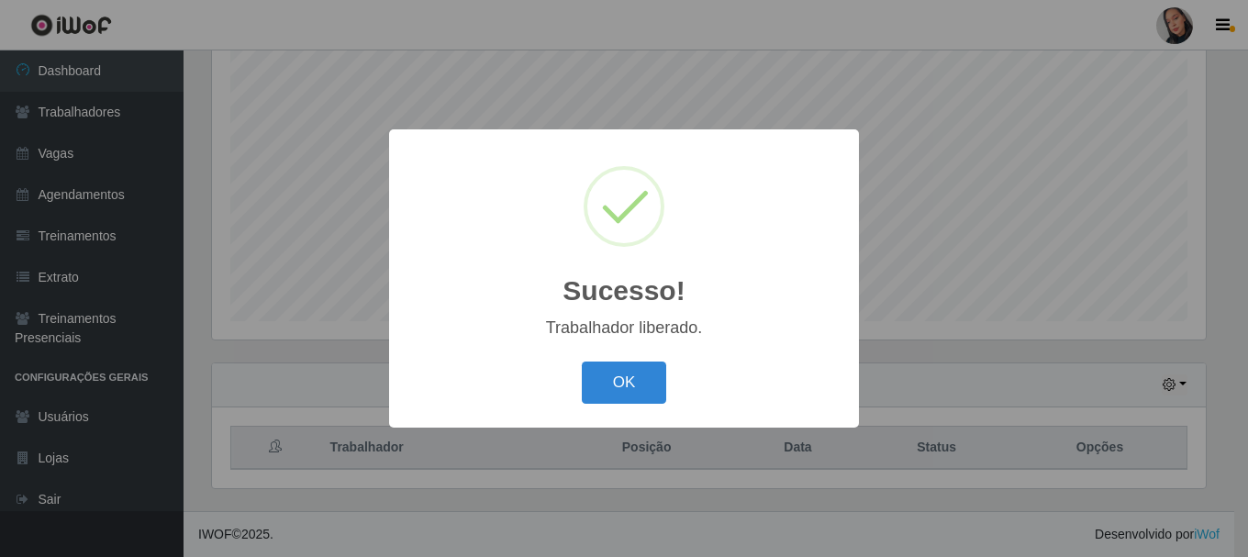
click at [640, 405] on button "OK" at bounding box center [624, 383] width 85 height 43
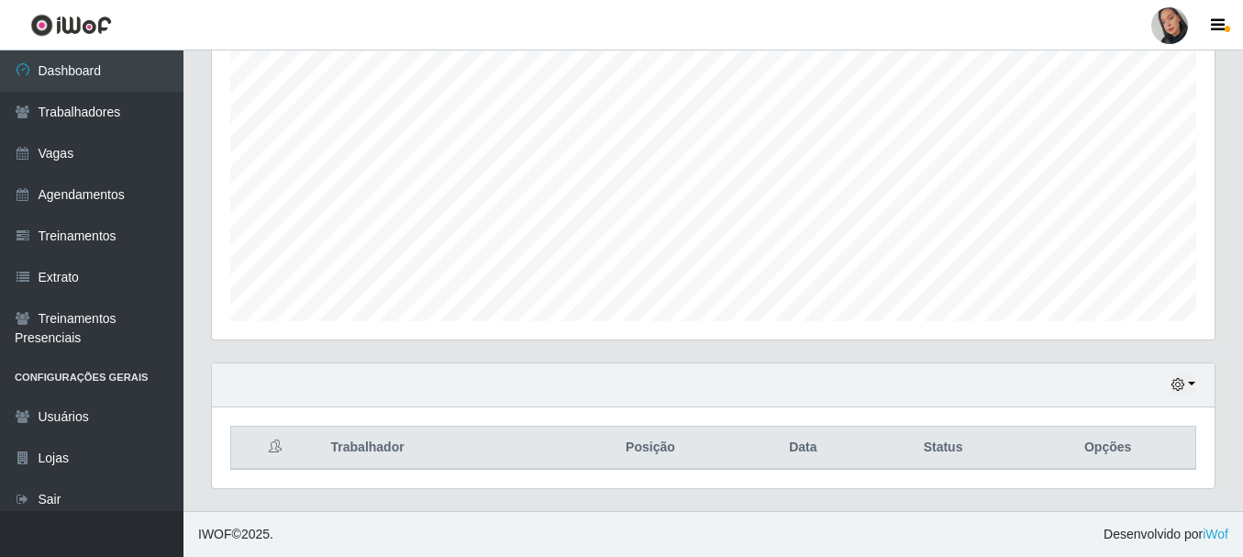
drag, startPoint x: 1185, startPoint y: 7, endPoint x: 1172, endPoint y: 41, distance: 36.3
click at [1184, 7] on link at bounding box center [1169, 25] width 55 height 37
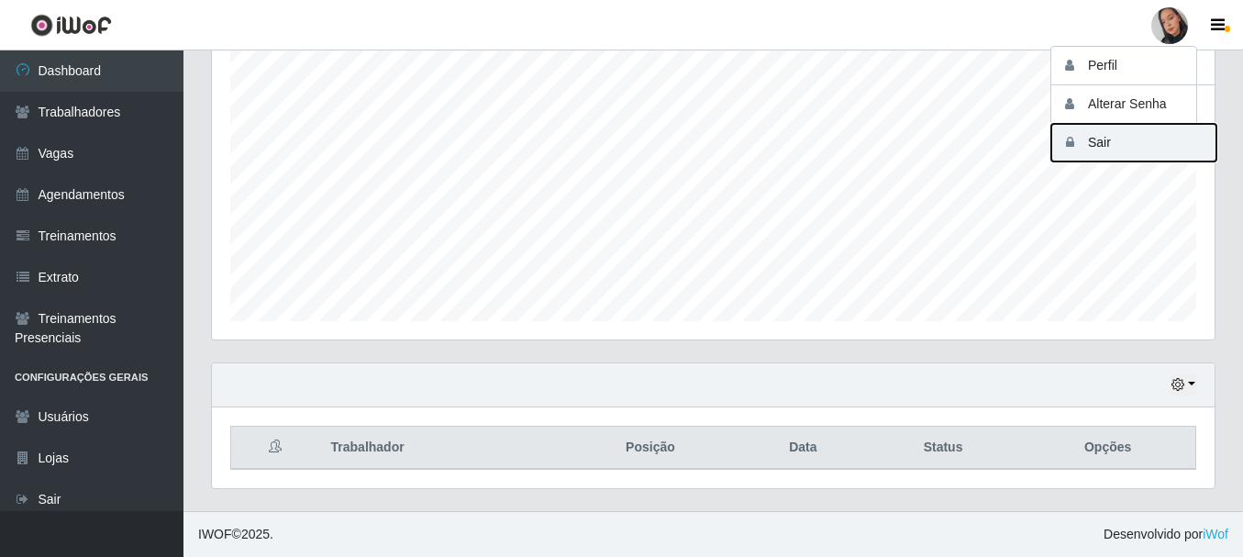
click at [1106, 147] on button "Sair" at bounding box center [1133, 143] width 165 height 38
